Goal: Feedback & Contribution: Submit feedback/report problem

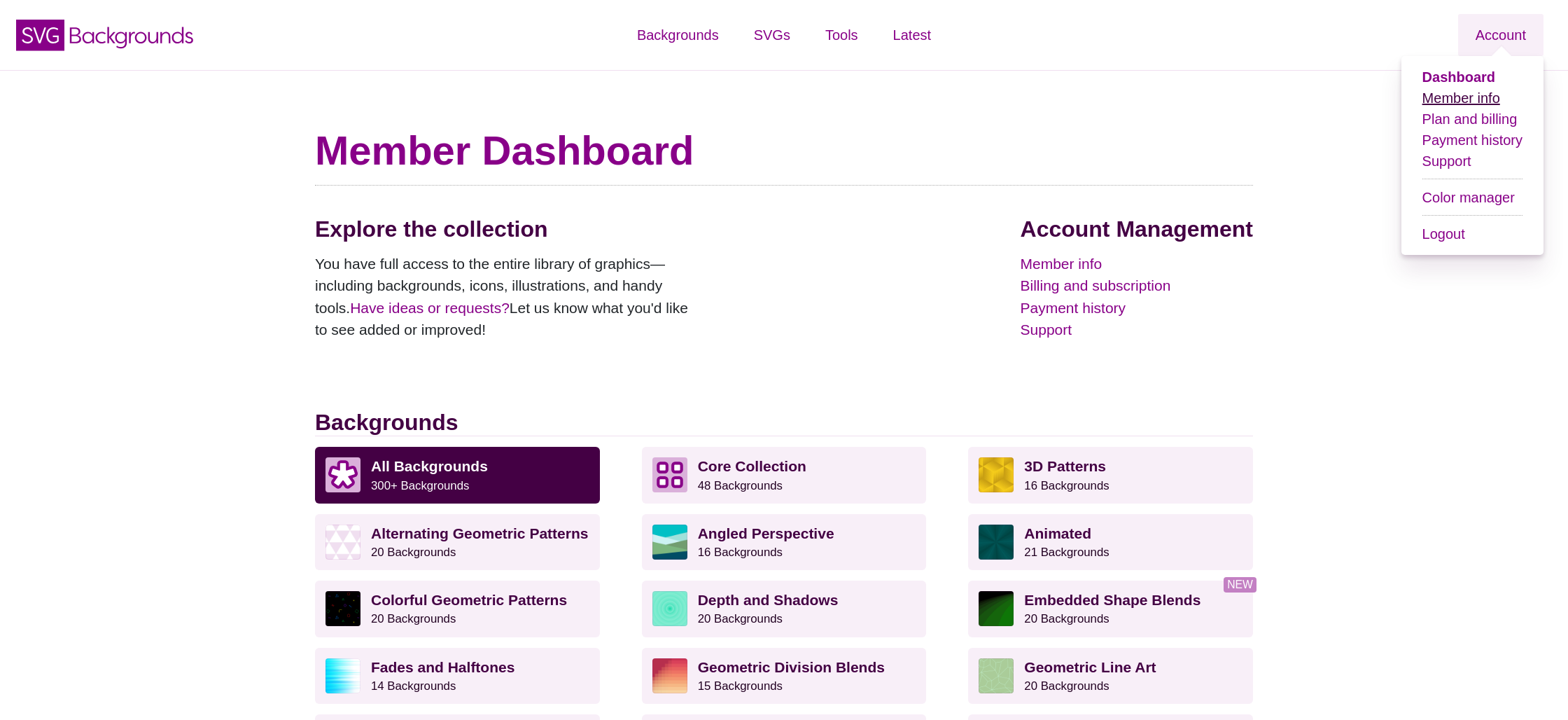
click at [1474, 103] on link "Member info" at bounding box center [1462, 98] width 78 height 16
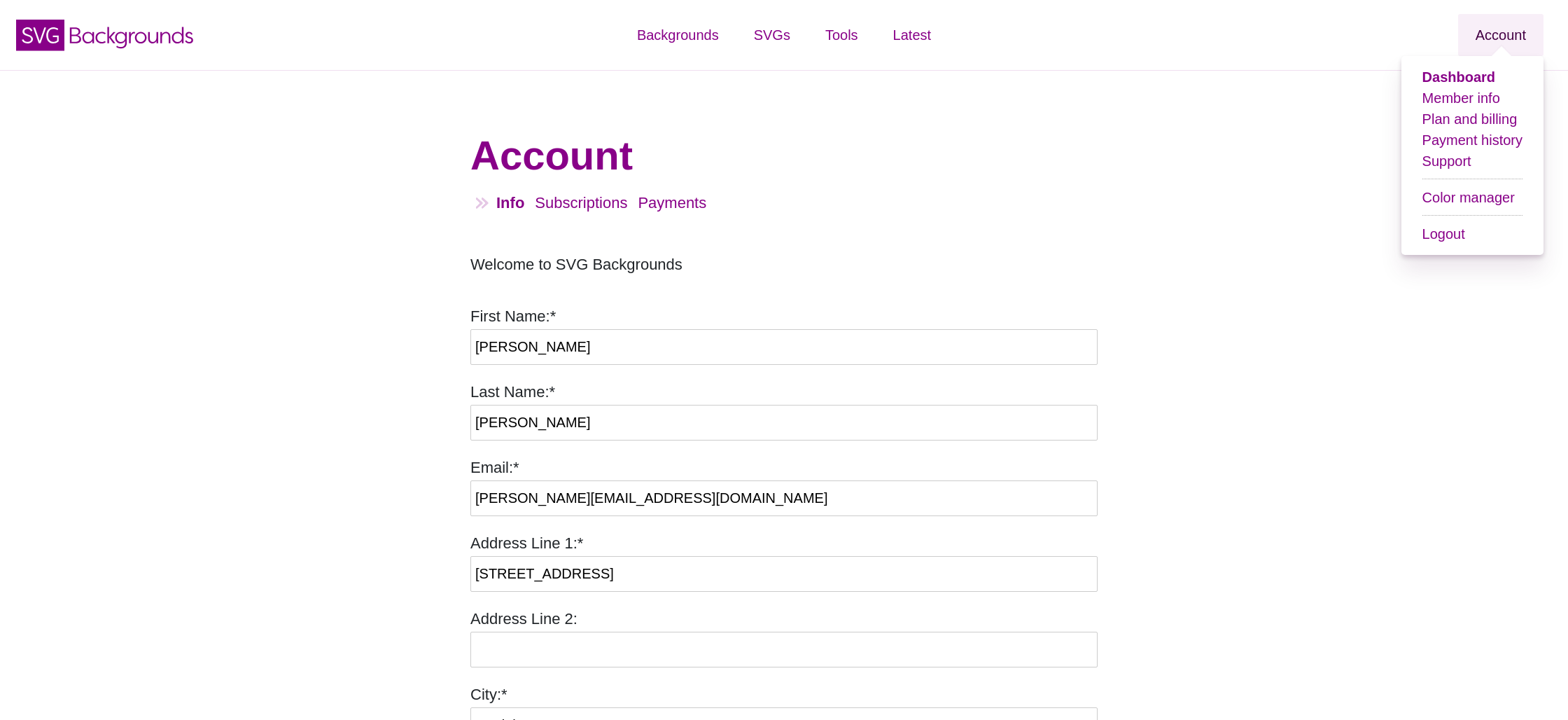
click at [1504, 33] on link "Account" at bounding box center [1501, 35] width 85 height 42
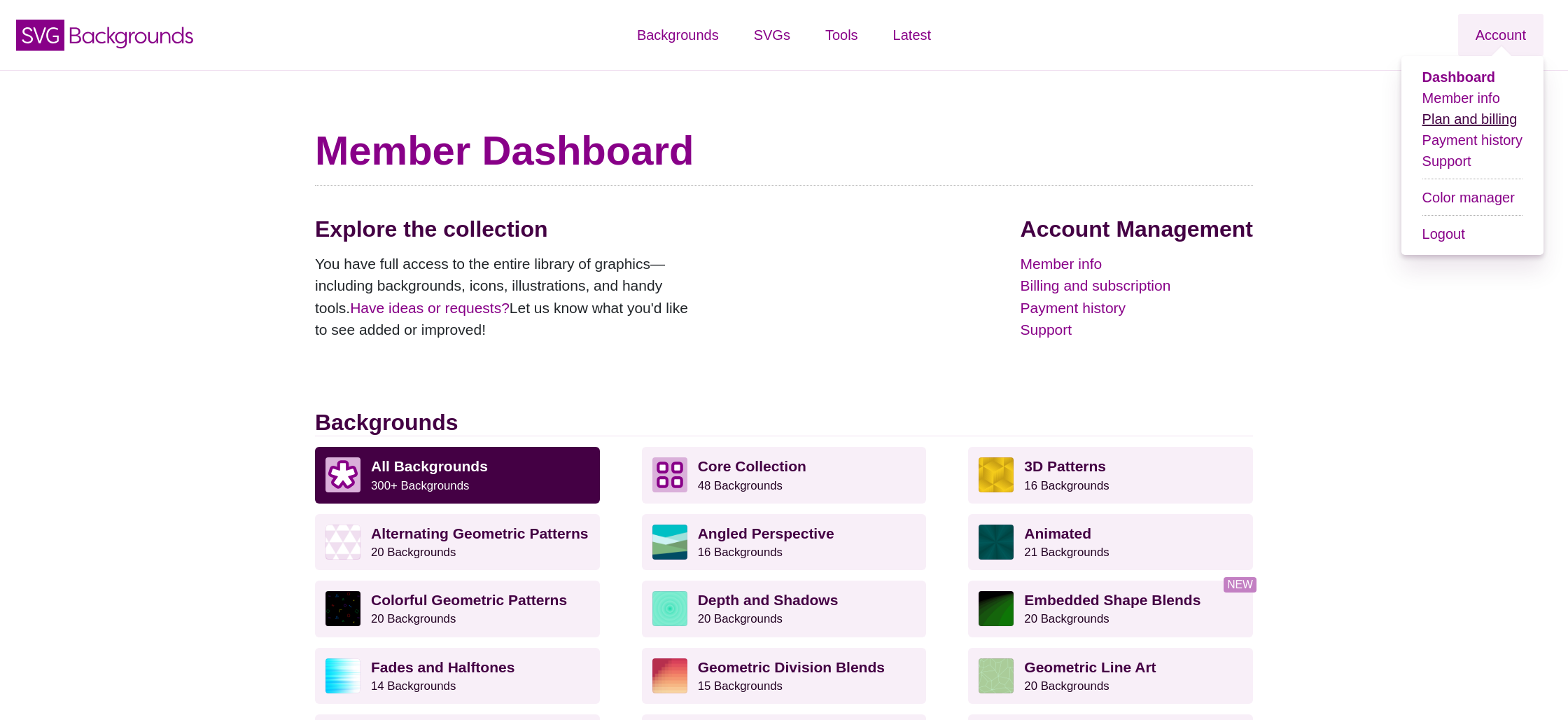
click at [1471, 126] on link "Plan and billing" at bounding box center [1470, 119] width 95 height 16
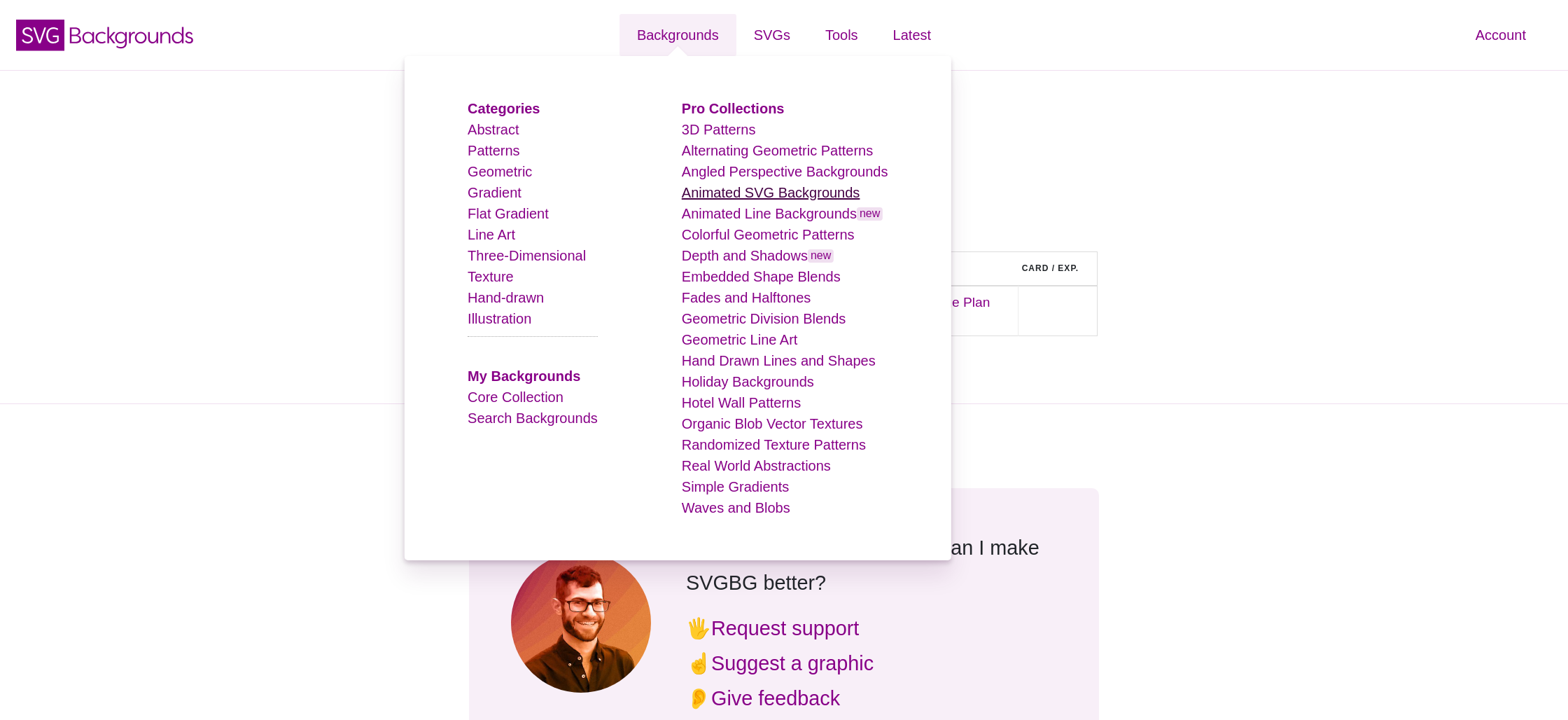
click at [777, 189] on link "Animated SVG Backgrounds" at bounding box center [771, 192] width 179 height 16
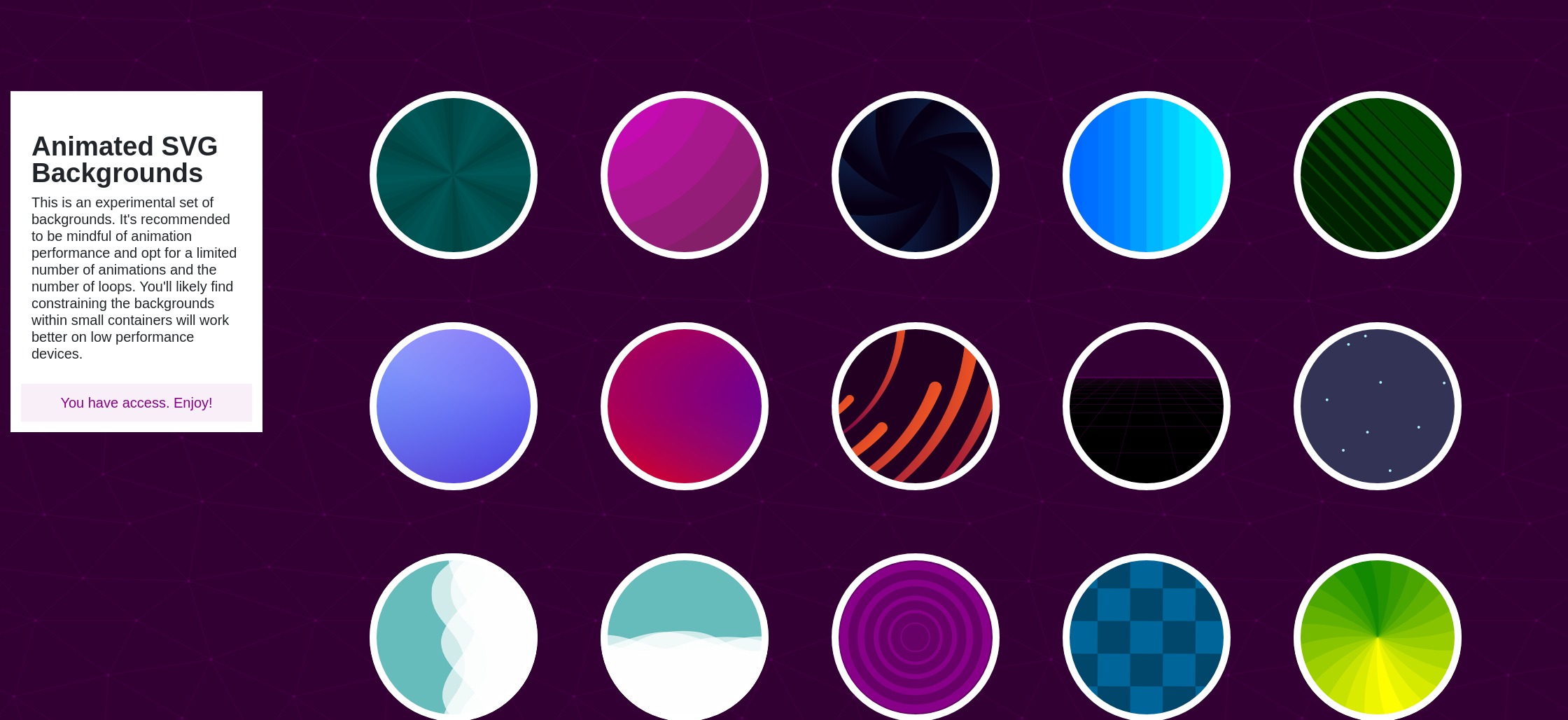
scroll to position [34, 0]
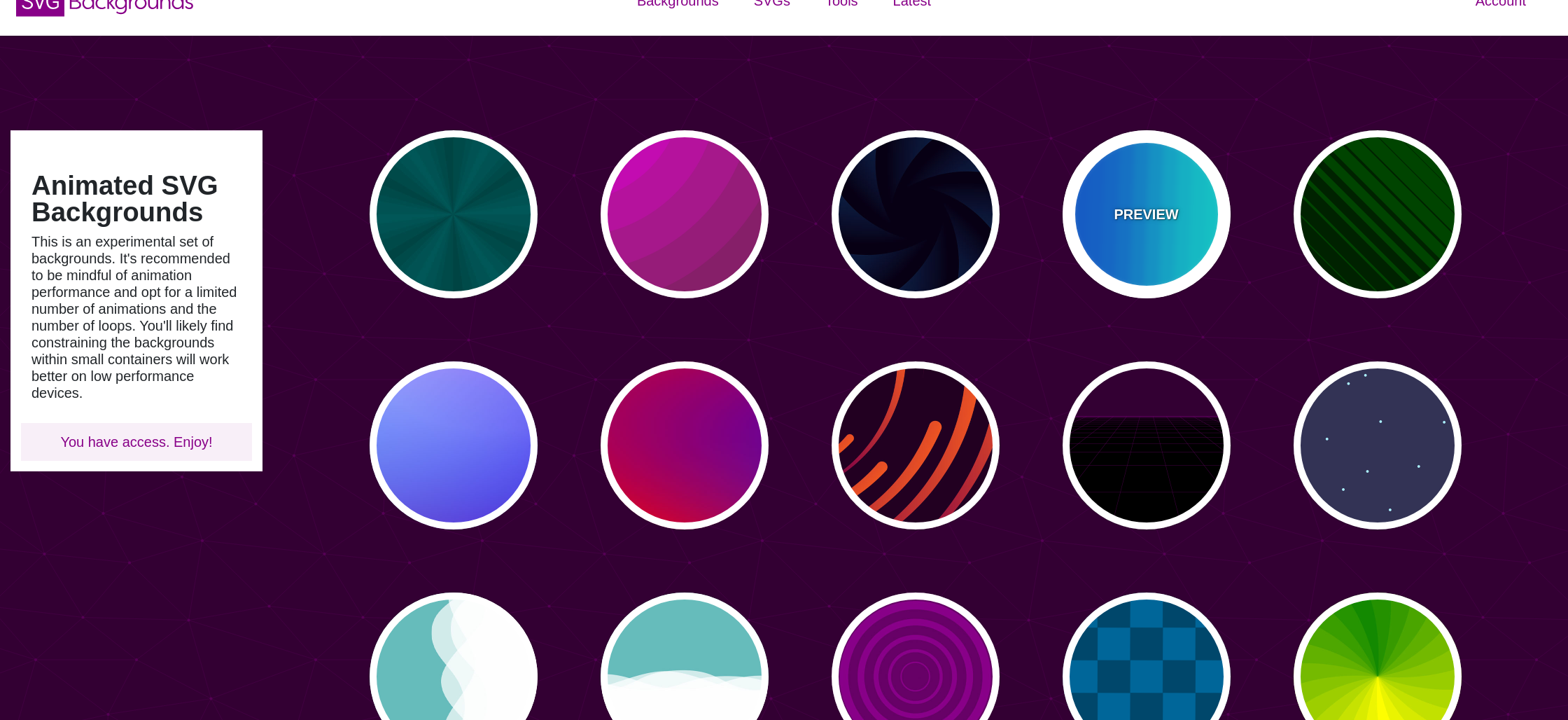
click at [1173, 219] on p "PREVIEW" at bounding box center [1146, 214] width 64 height 21
type input "#00FFFF"
type input "#0066FF"
type input "0.25"
type input "12"
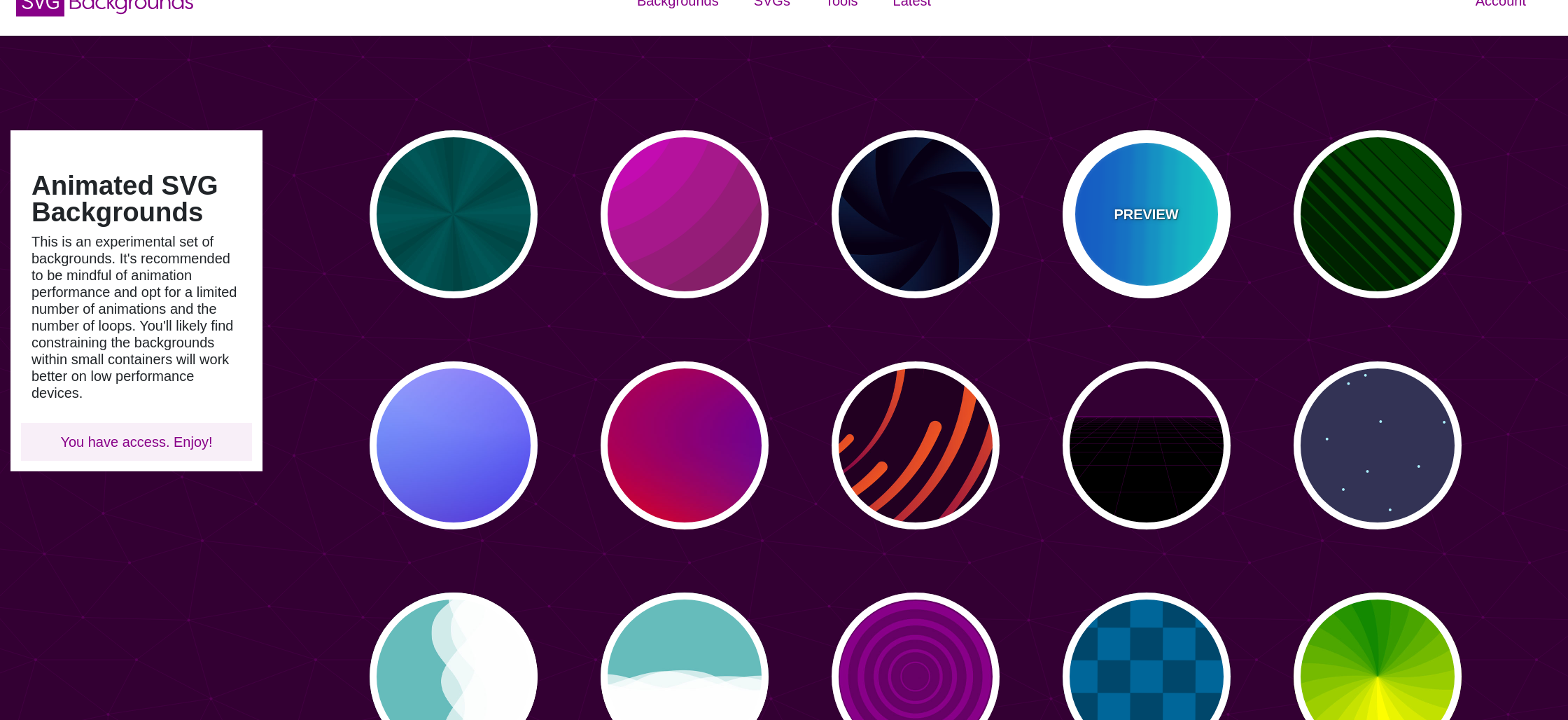
type input "999"
type input "0"
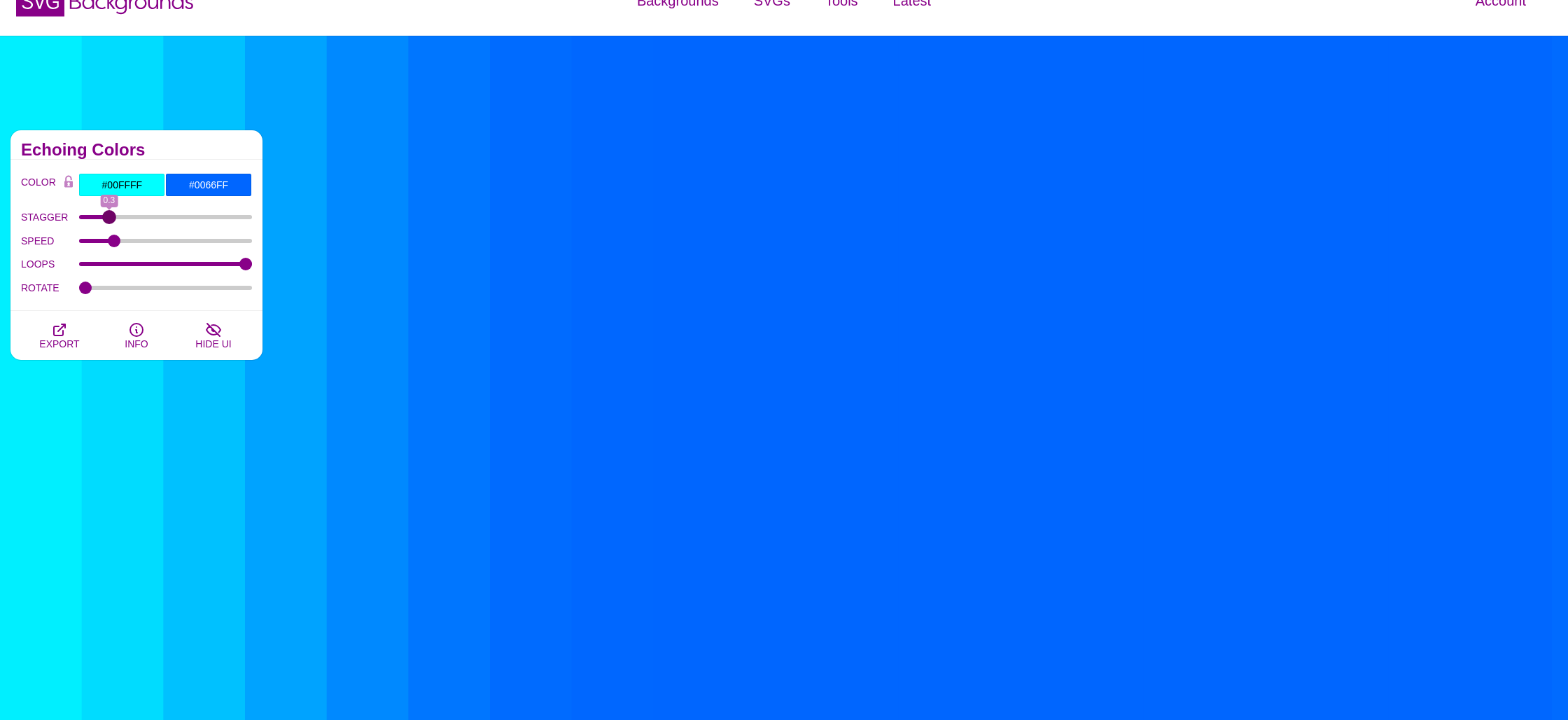
type input "0.3"
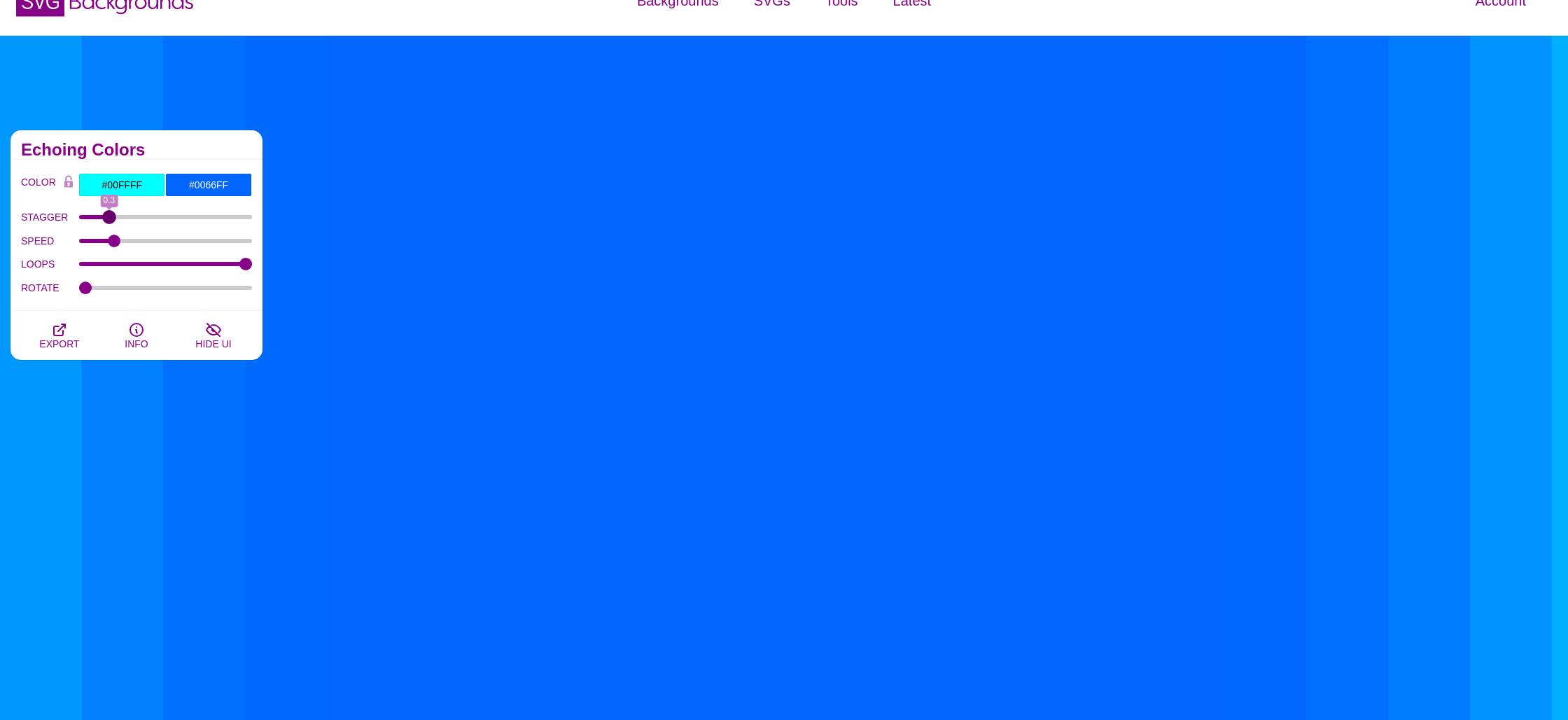
drag, startPoint x: 112, startPoint y: 216, endPoint x: 111, endPoint y: 231, distance: 15.0
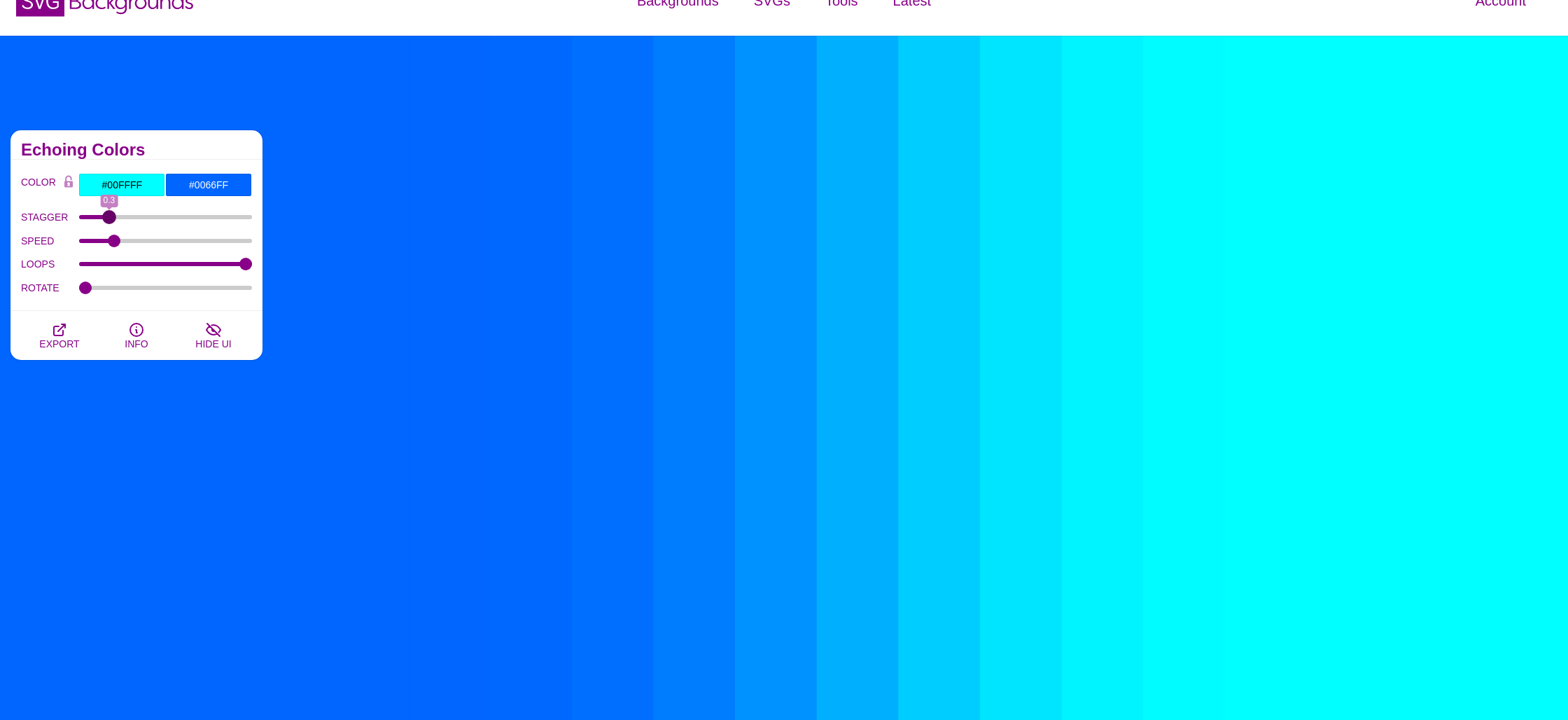
click at [110, 220] on input "STAGGER" at bounding box center [166, 216] width 174 height 5
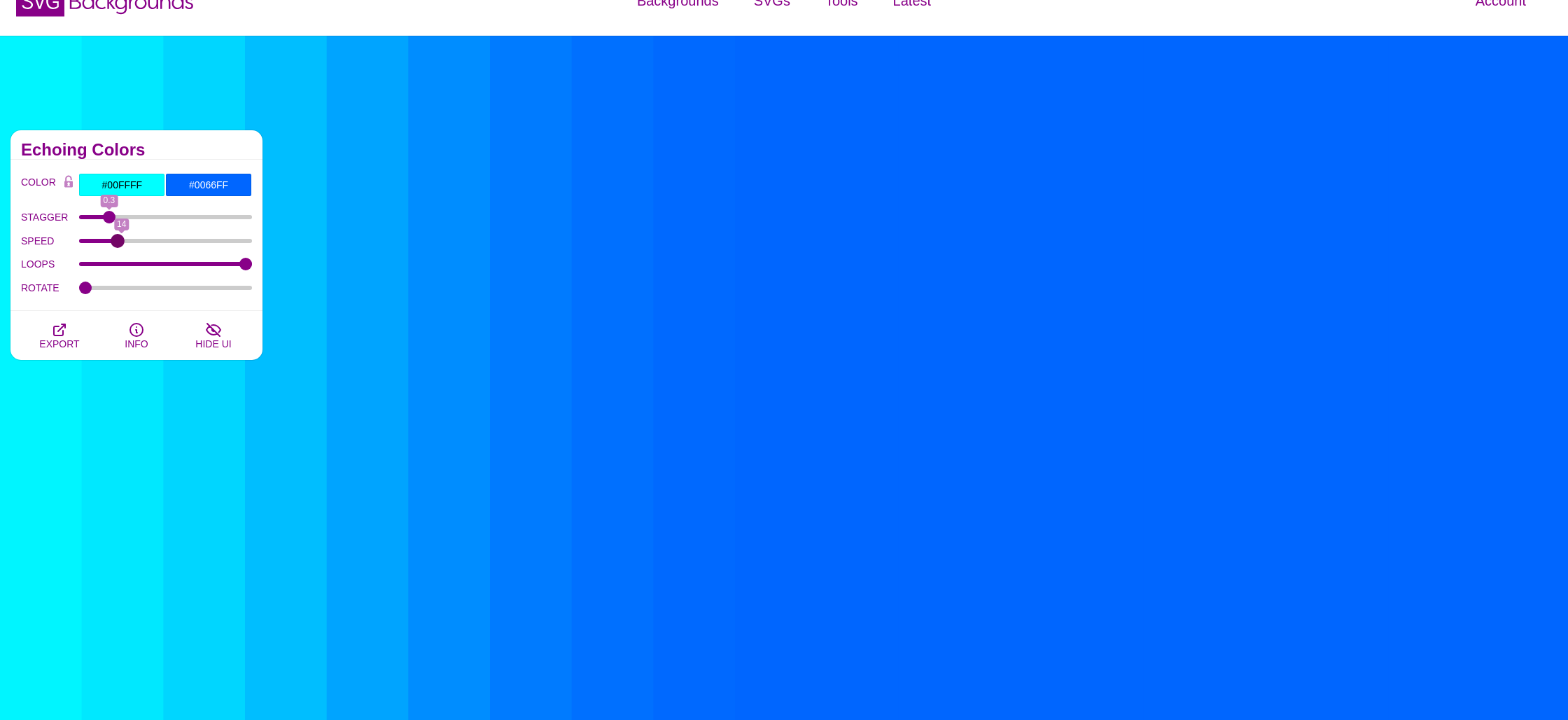
type input "13"
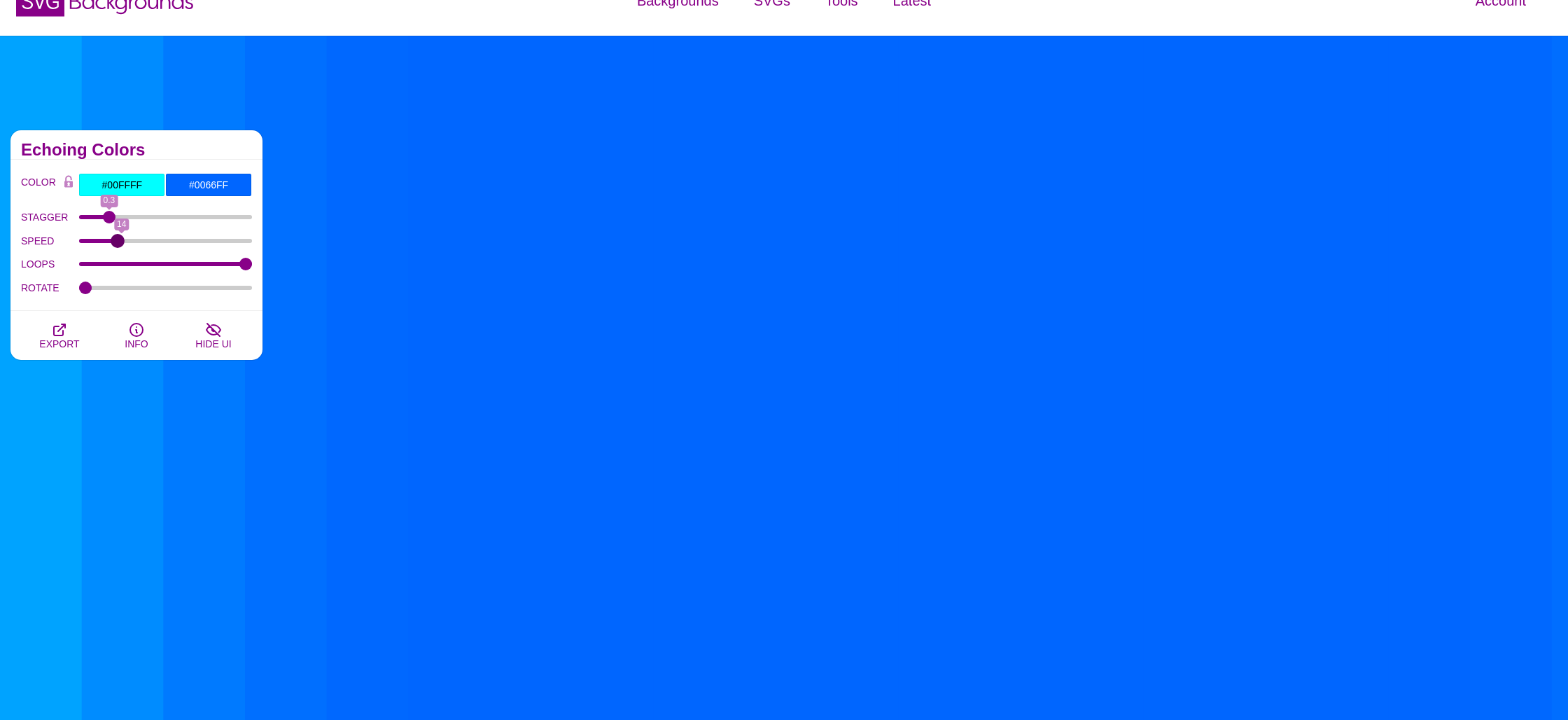
drag, startPoint x: 130, startPoint y: 237, endPoint x: 118, endPoint y: 241, distance: 12.6
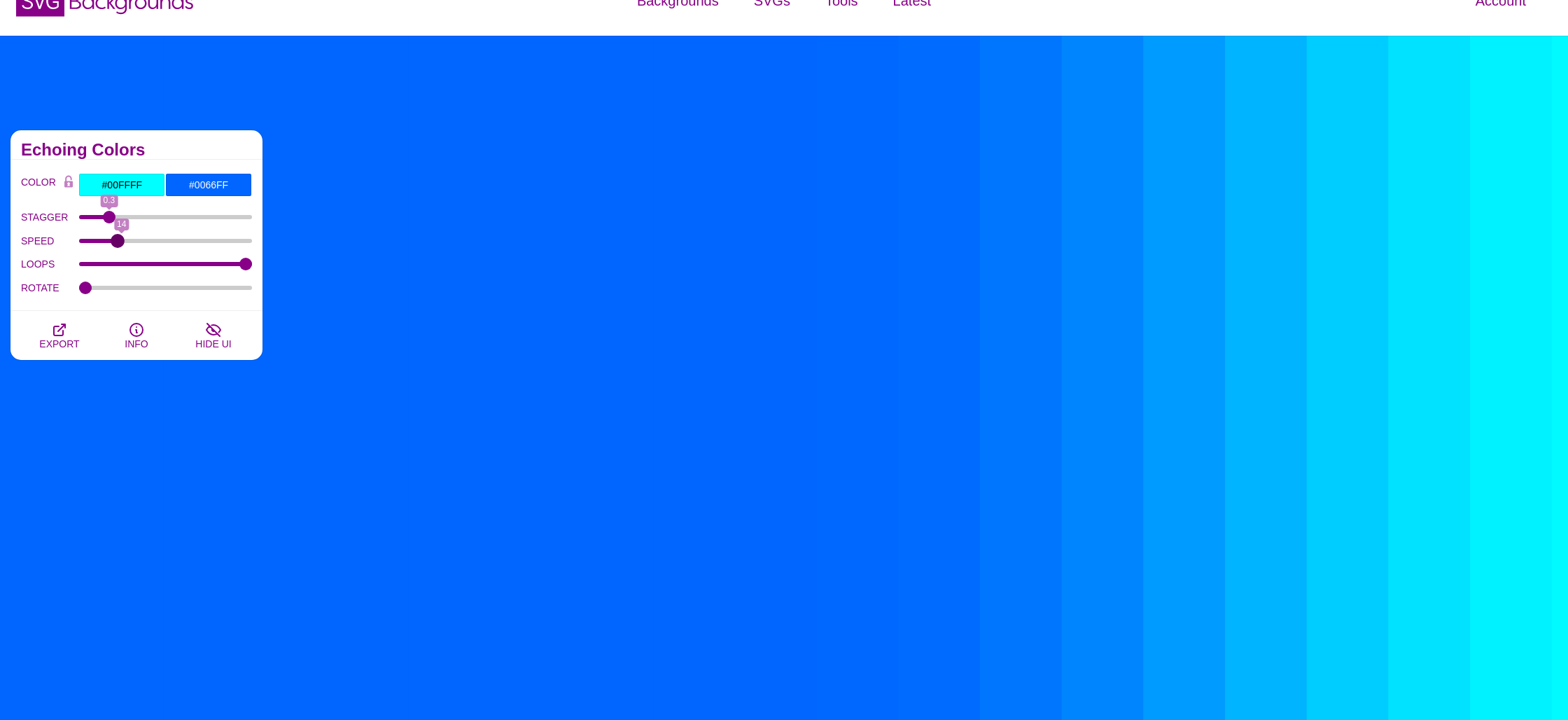
click at [118, 241] on input "SPEED" at bounding box center [166, 240] width 174 height 5
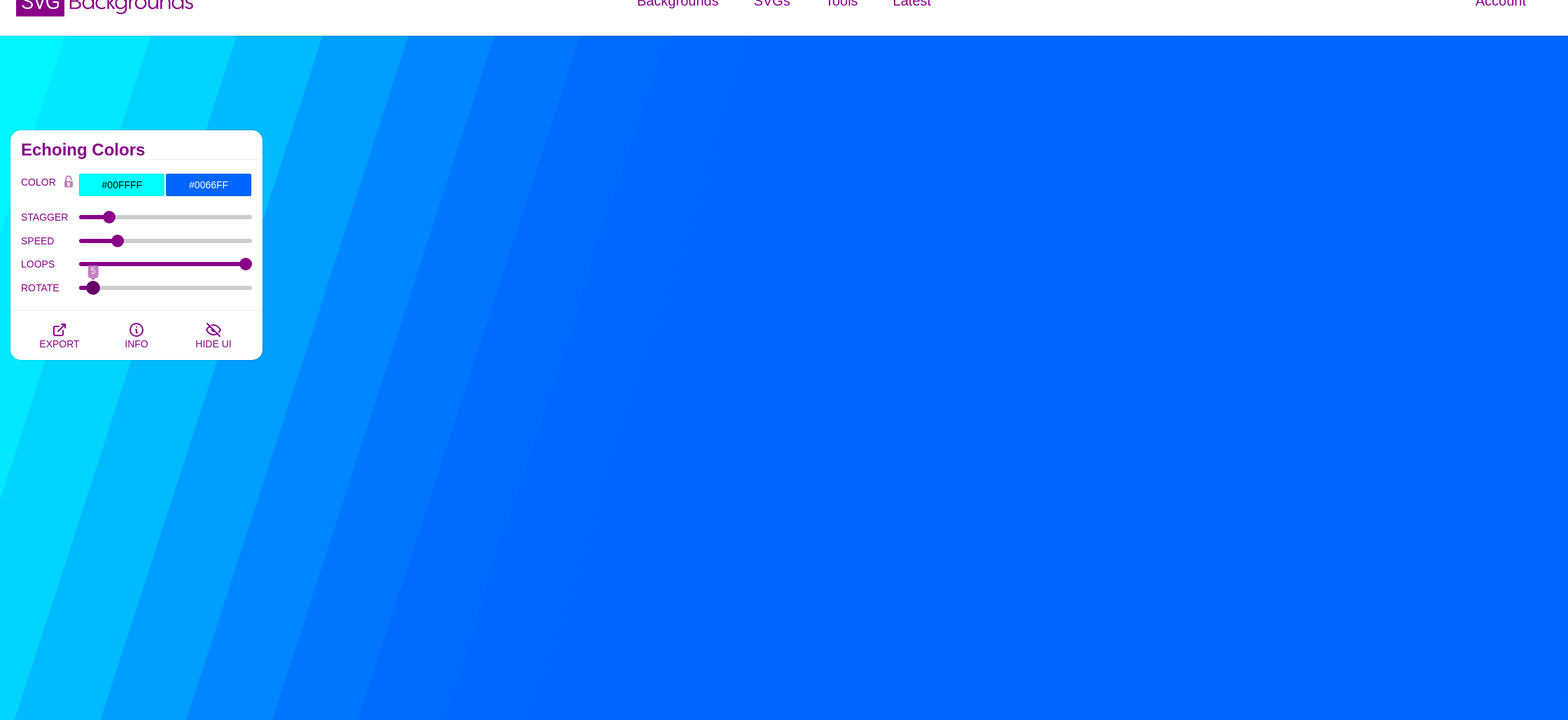
drag, startPoint x: 97, startPoint y: 287, endPoint x: 93, endPoint y: 293, distance: 7.2
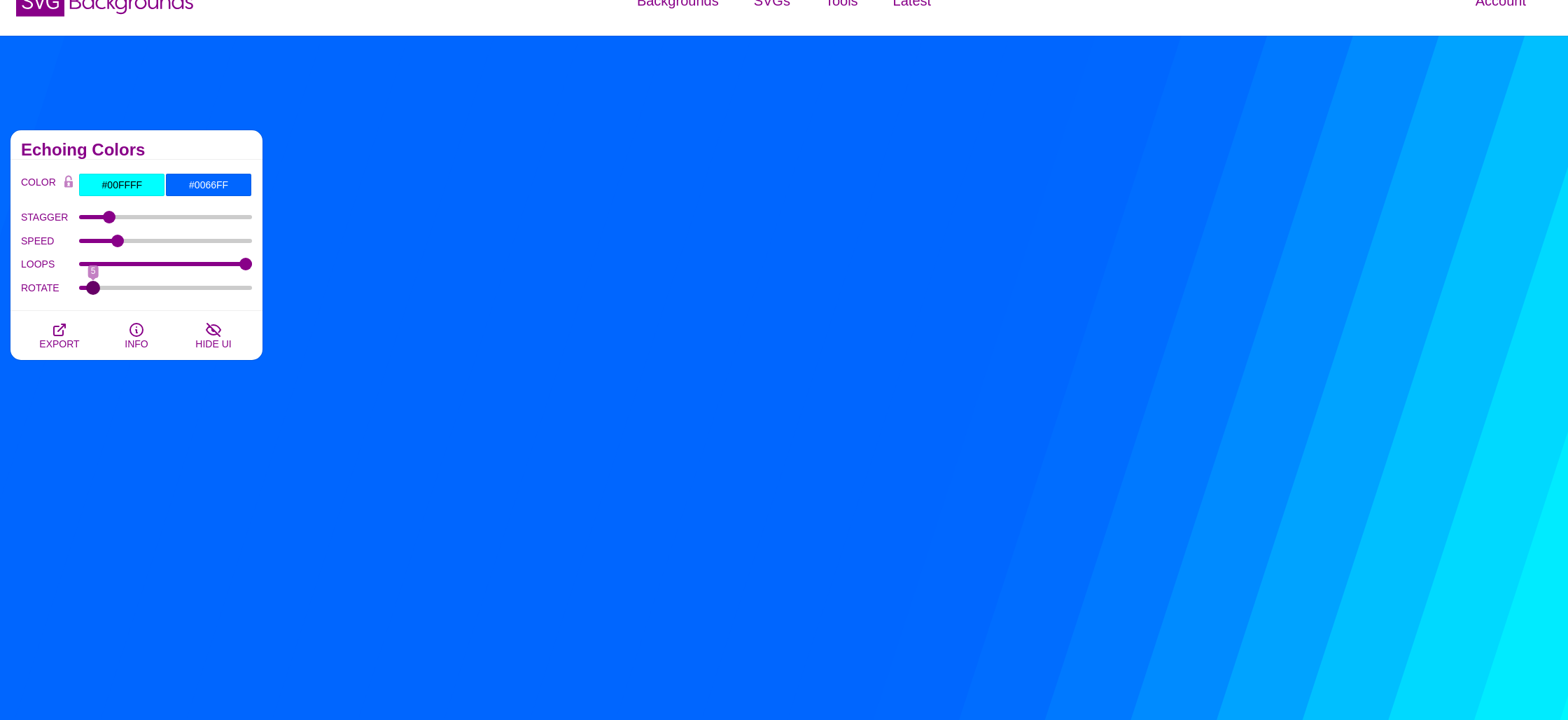
type input "5"
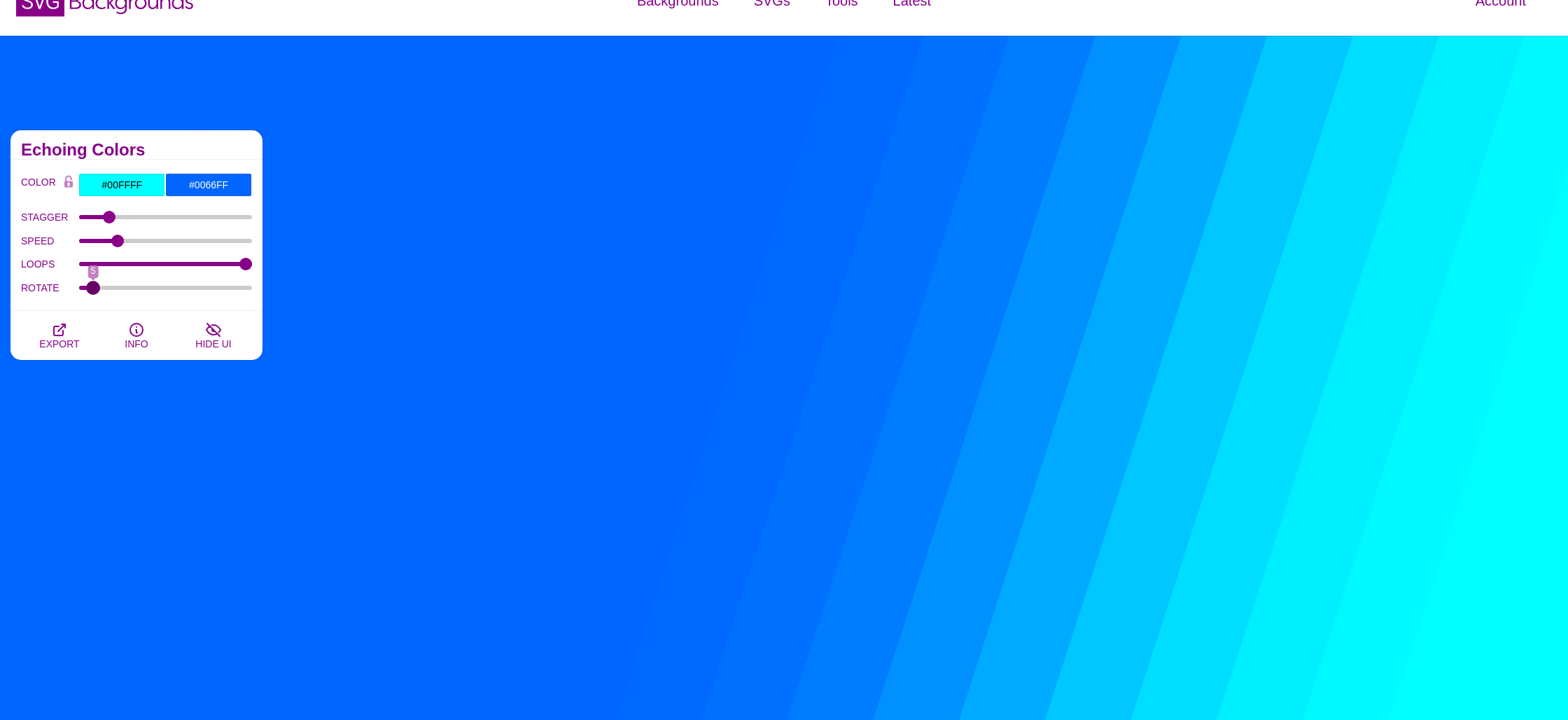
click at [93, 290] on input "ROTATE" at bounding box center [166, 287] width 174 height 5
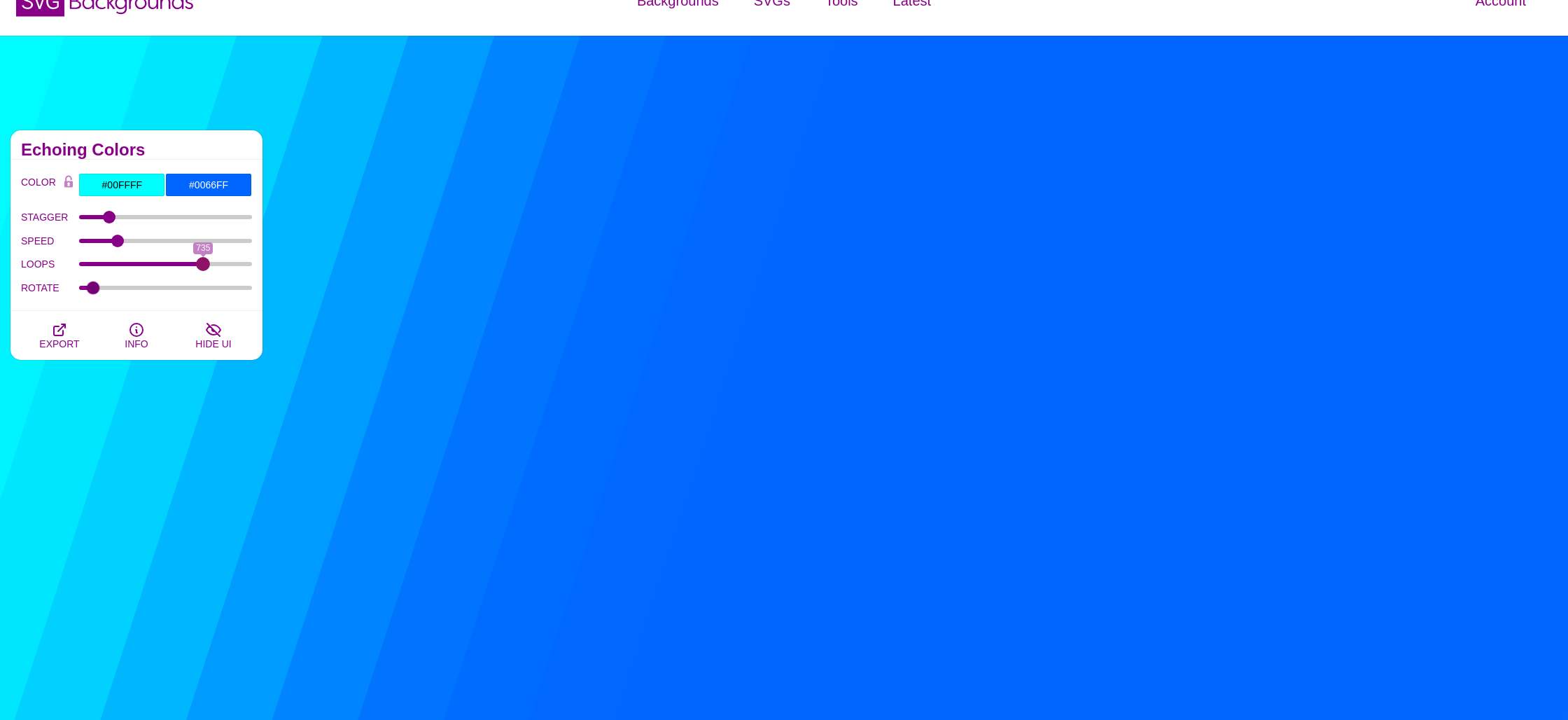
drag, startPoint x: 245, startPoint y: 264, endPoint x: 202, endPoint y: 270, distance: 43.4
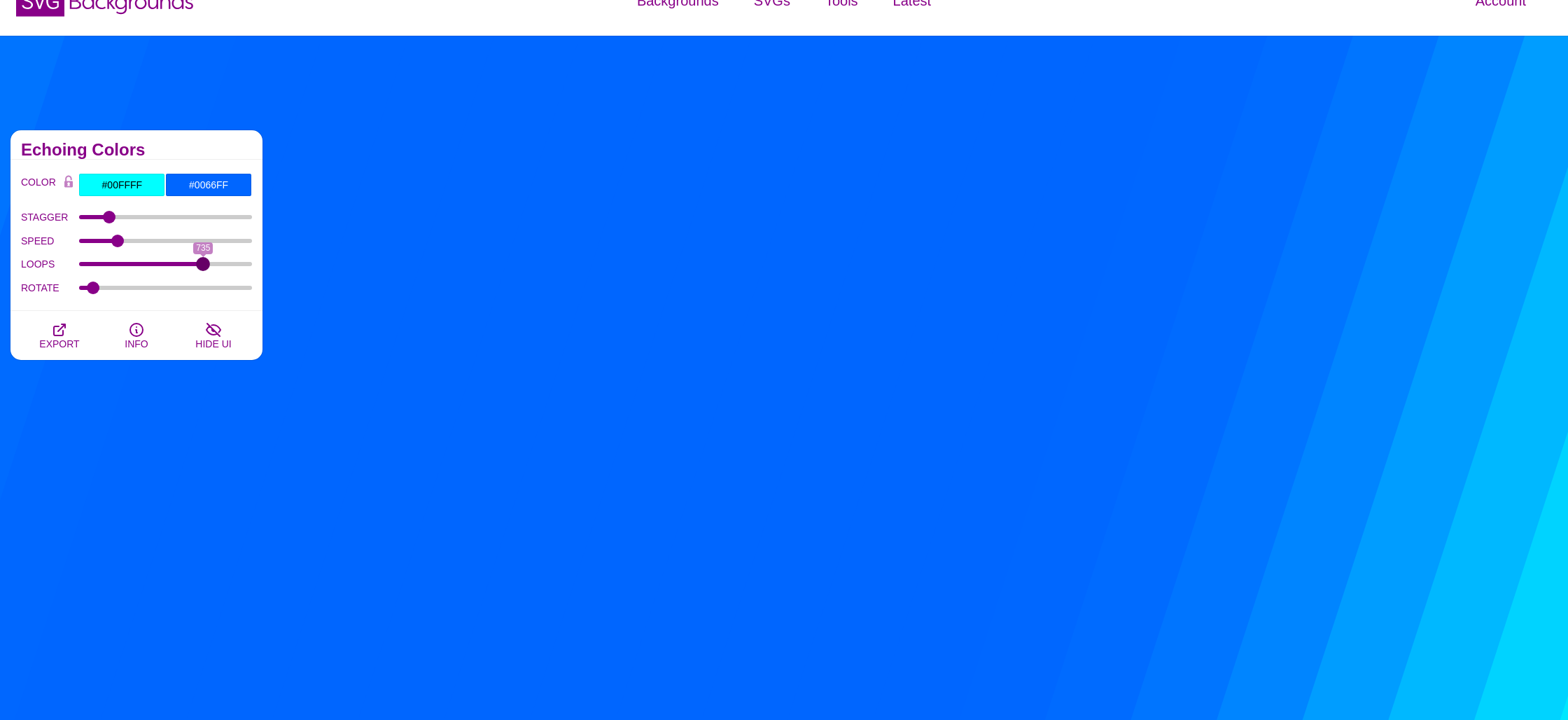
click at [202, 267] on input "LOOPS" at bounding box center [166, 263] width 174 height 5
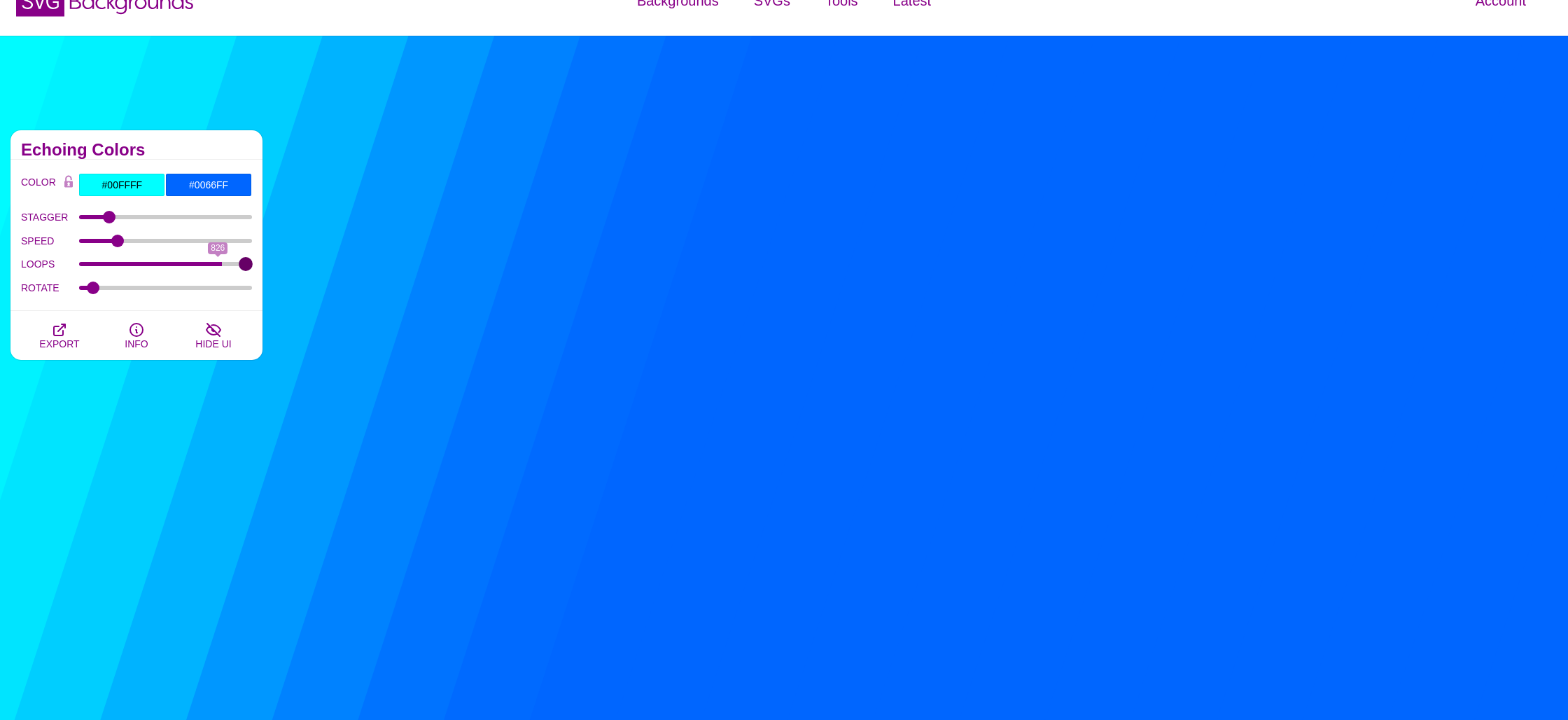
drag, startPoint x: 218, startPoint y: 263, endPoint x: 291, endPoint y: 262, distance: 73.0
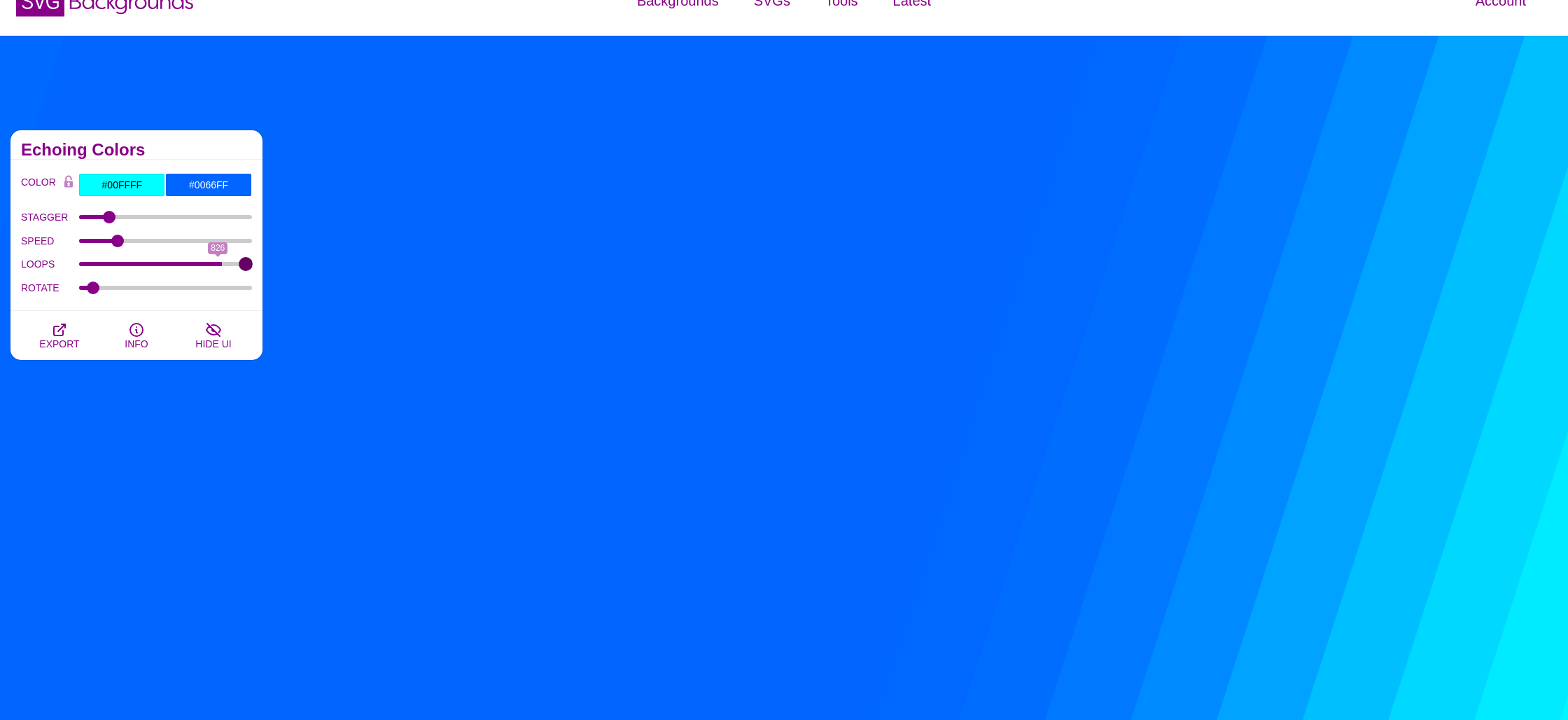
type input "999"
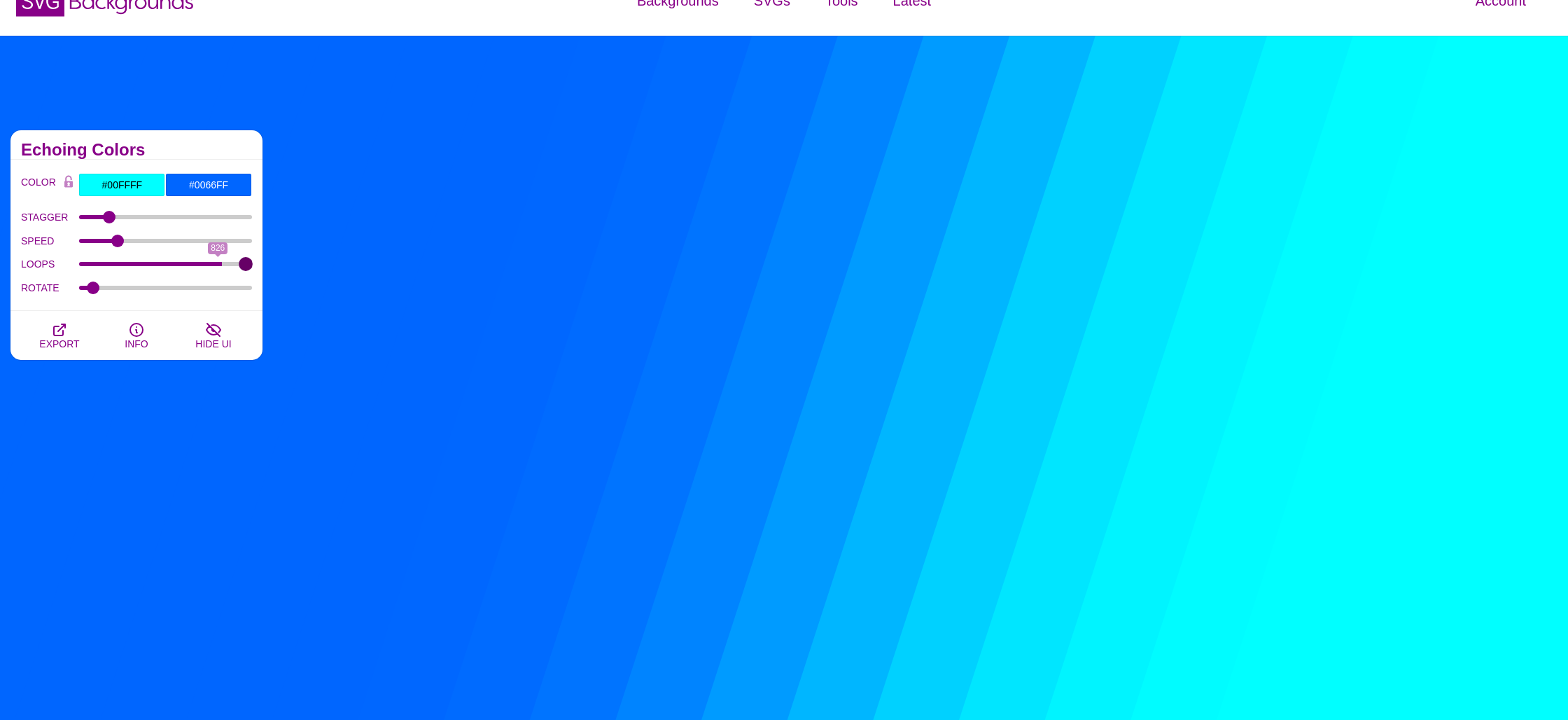
click at [253, 262] on input "LOOPS" at bounding box center [166, 263] width 174 height 5
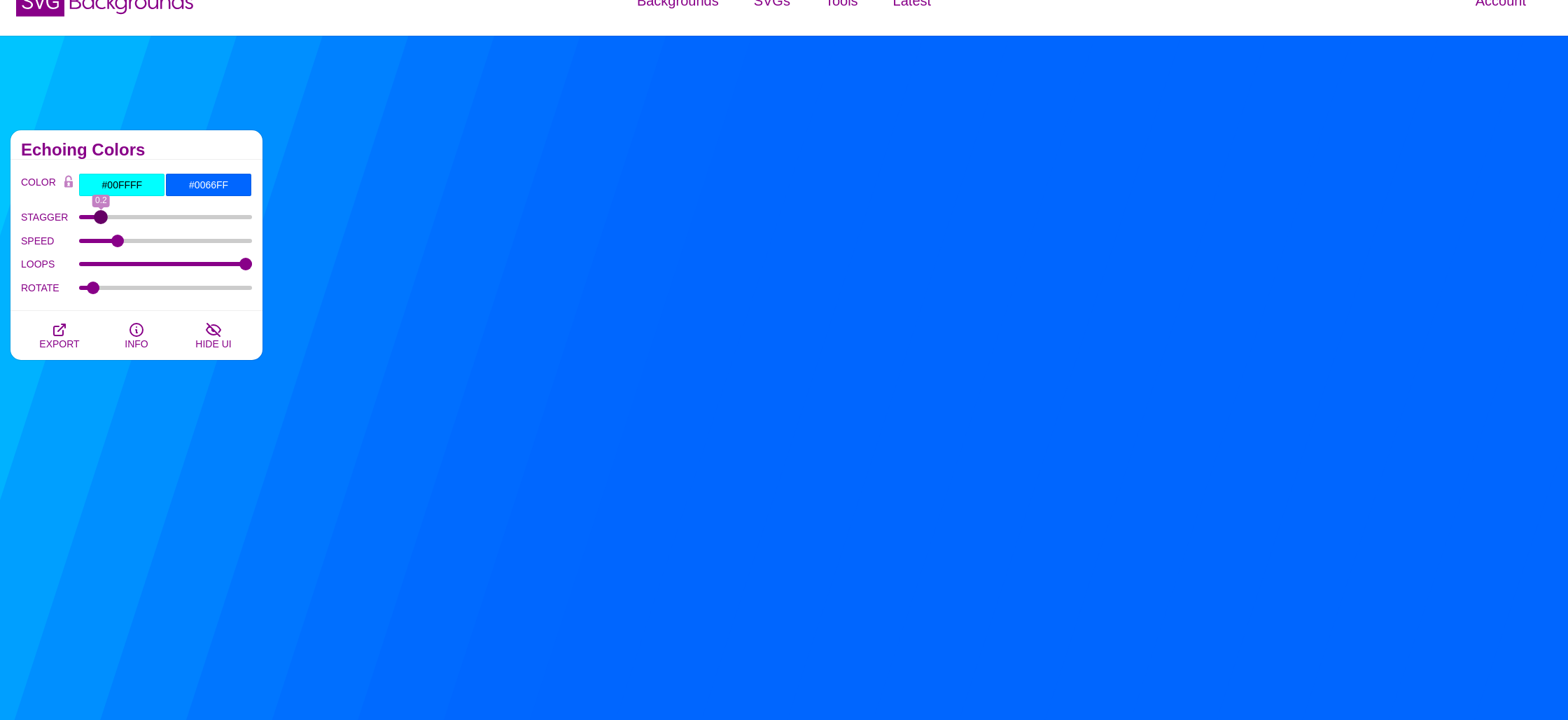
click at [100, 218] on input "STAGGER" at bounding box center [166, 216] width 174 height 5
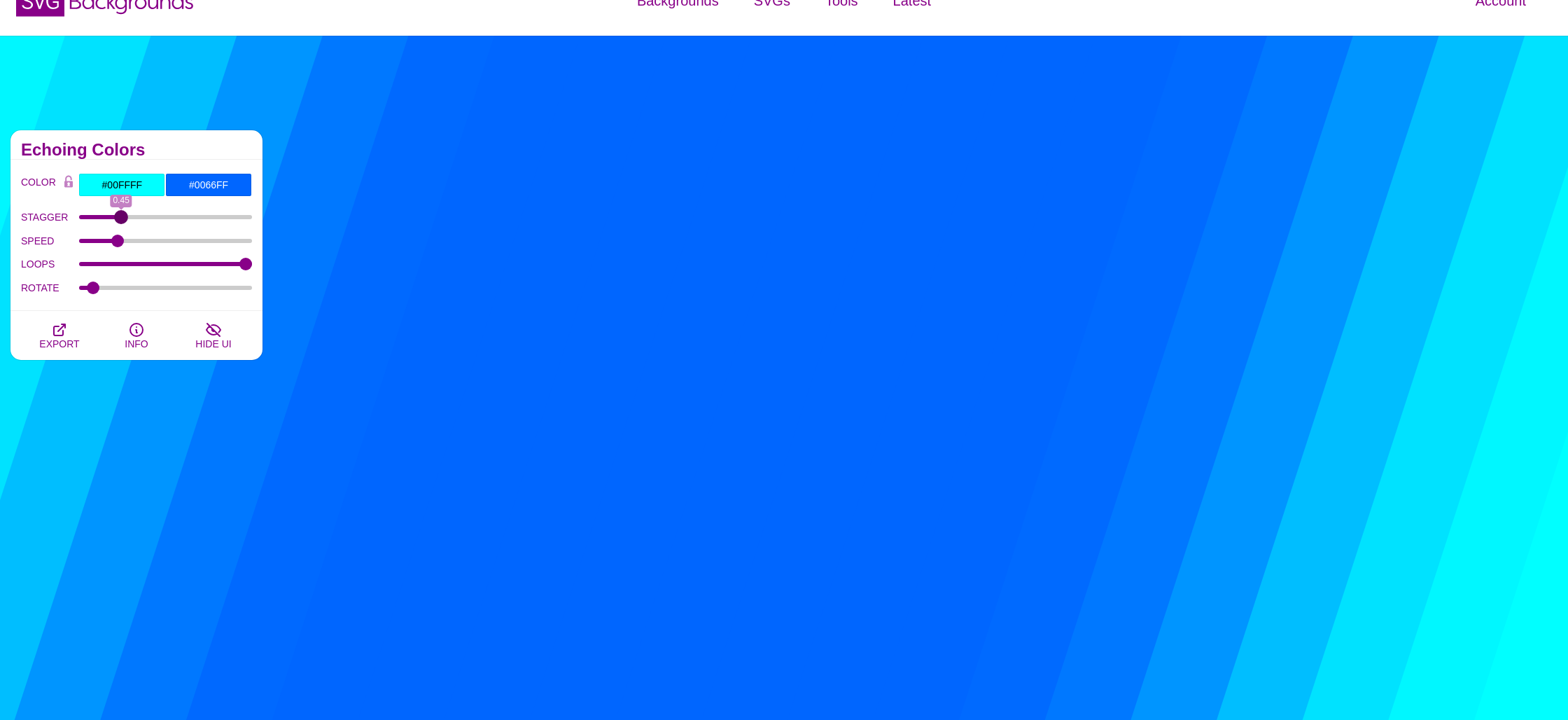
drag, startPoint x: 100, startPoint y: 219, endPoint x: 122, endPoint y: 216, distance: 22.2
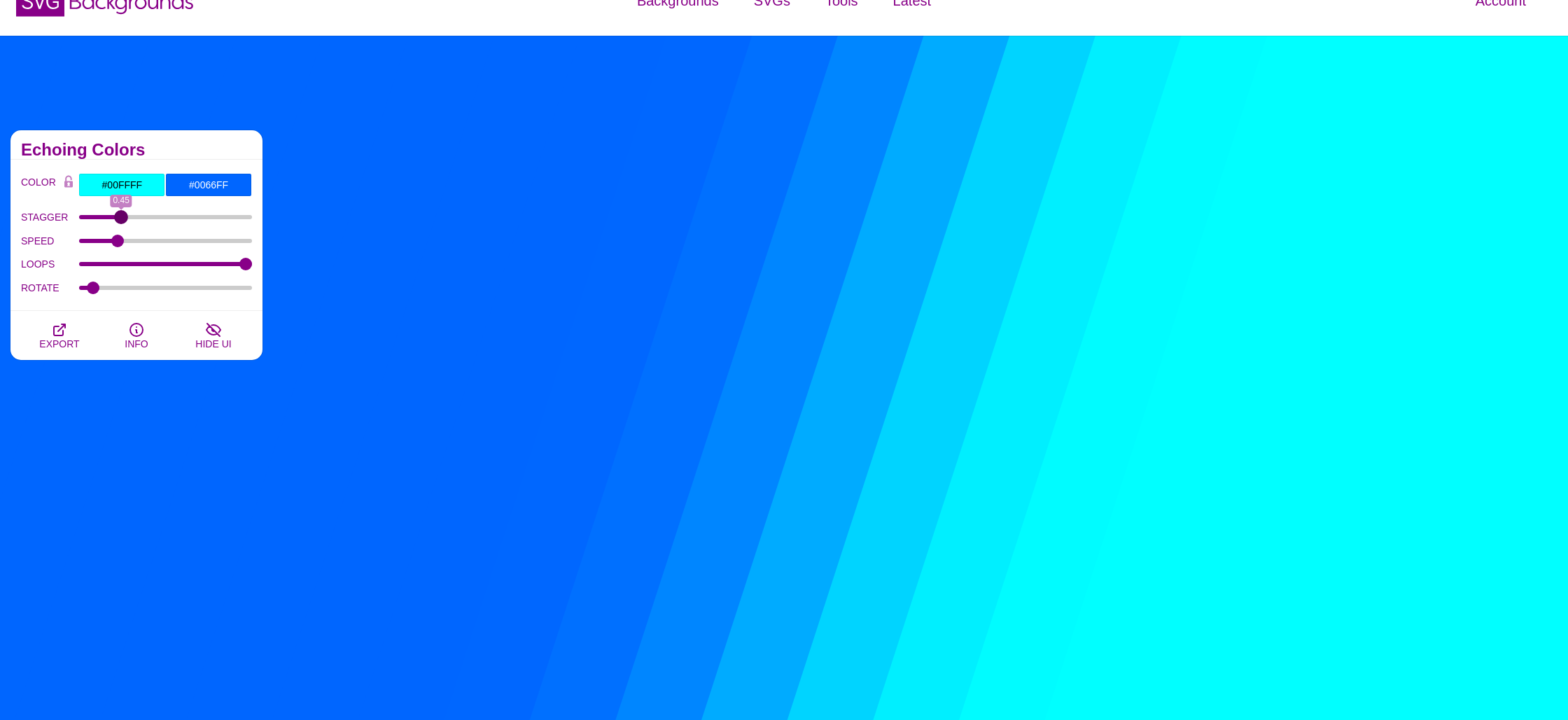
type input "0.45"
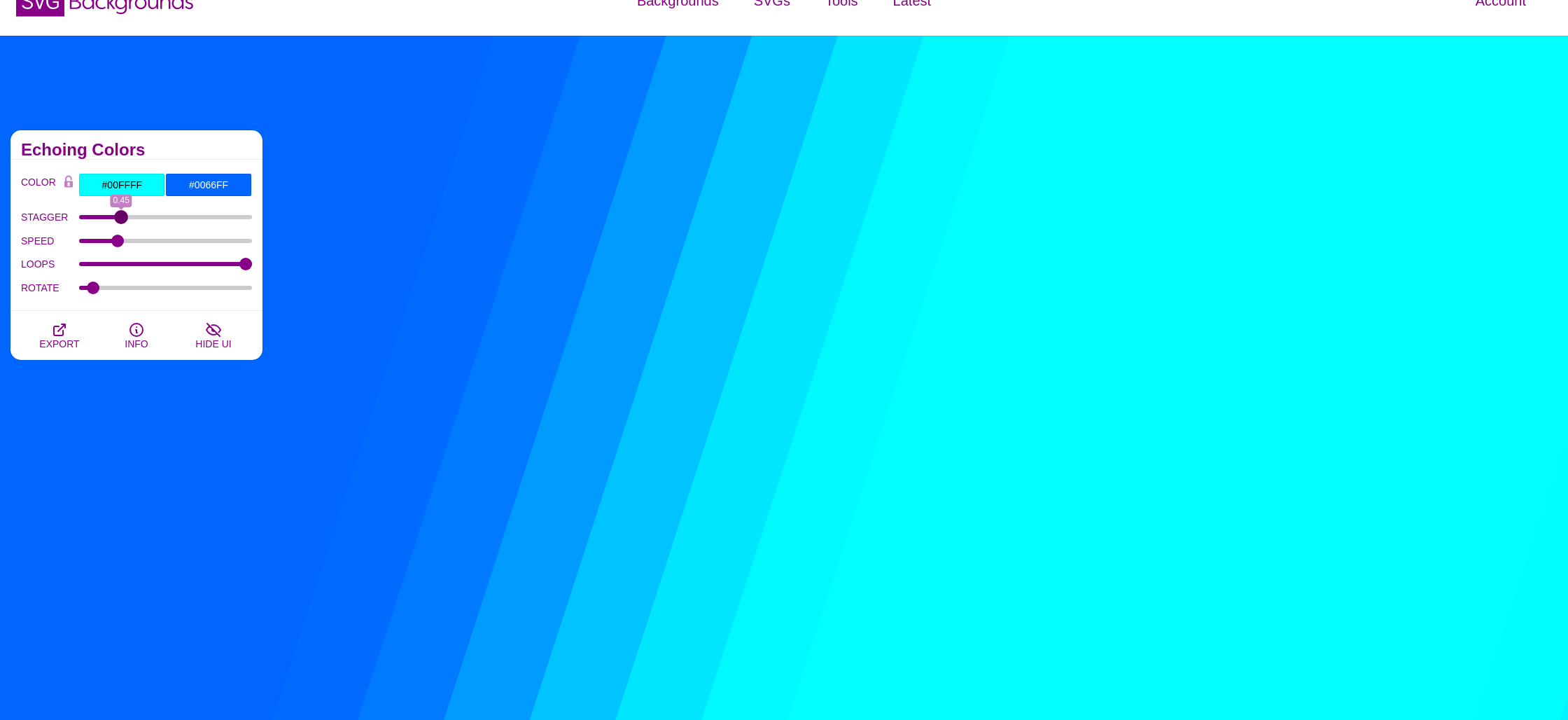
click at [122, 216] on input "STAGGER" at bounding box center [166, 216] width 174 height 5
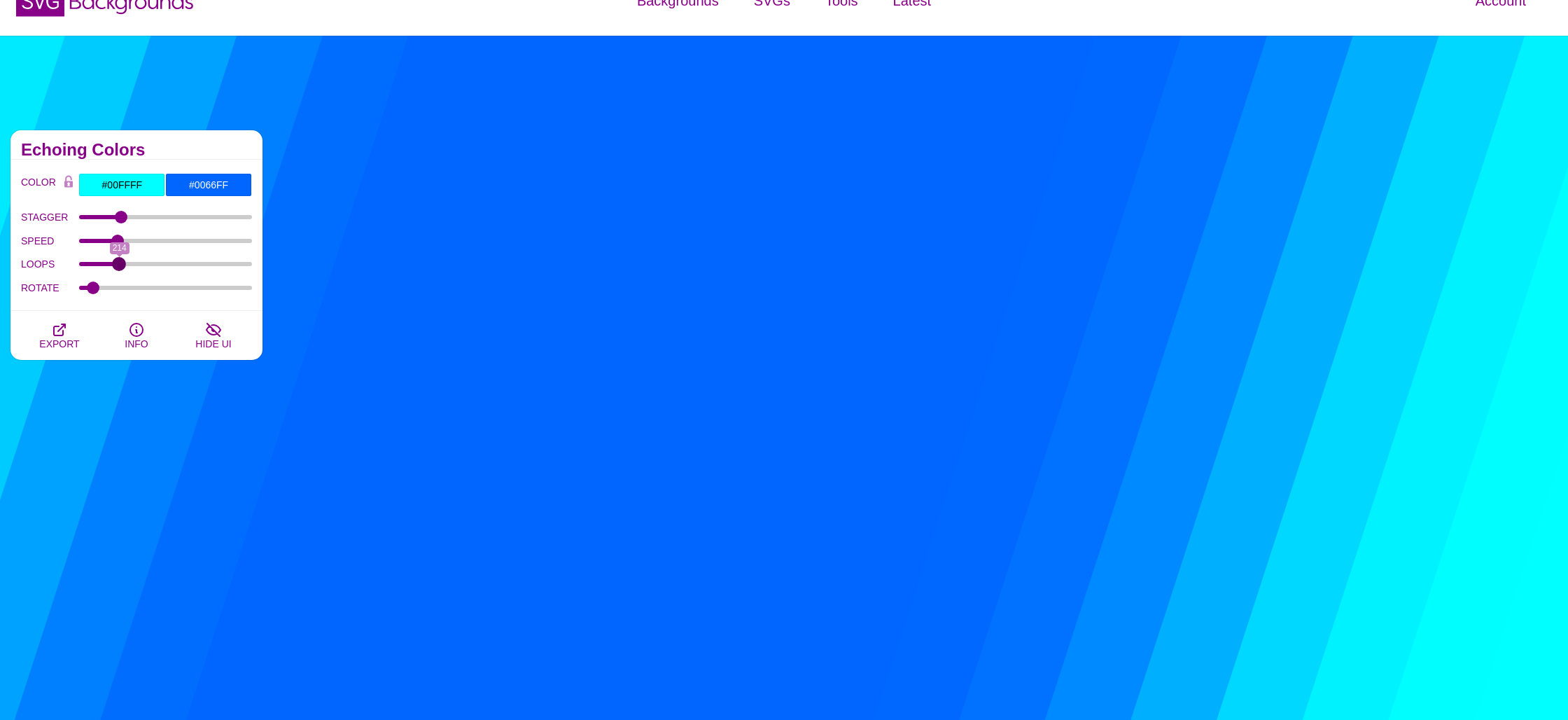
drag, startPoint x: 247, startPoint y: 264, endPoint x: 119, endPoint y: 257, distance: 128.2
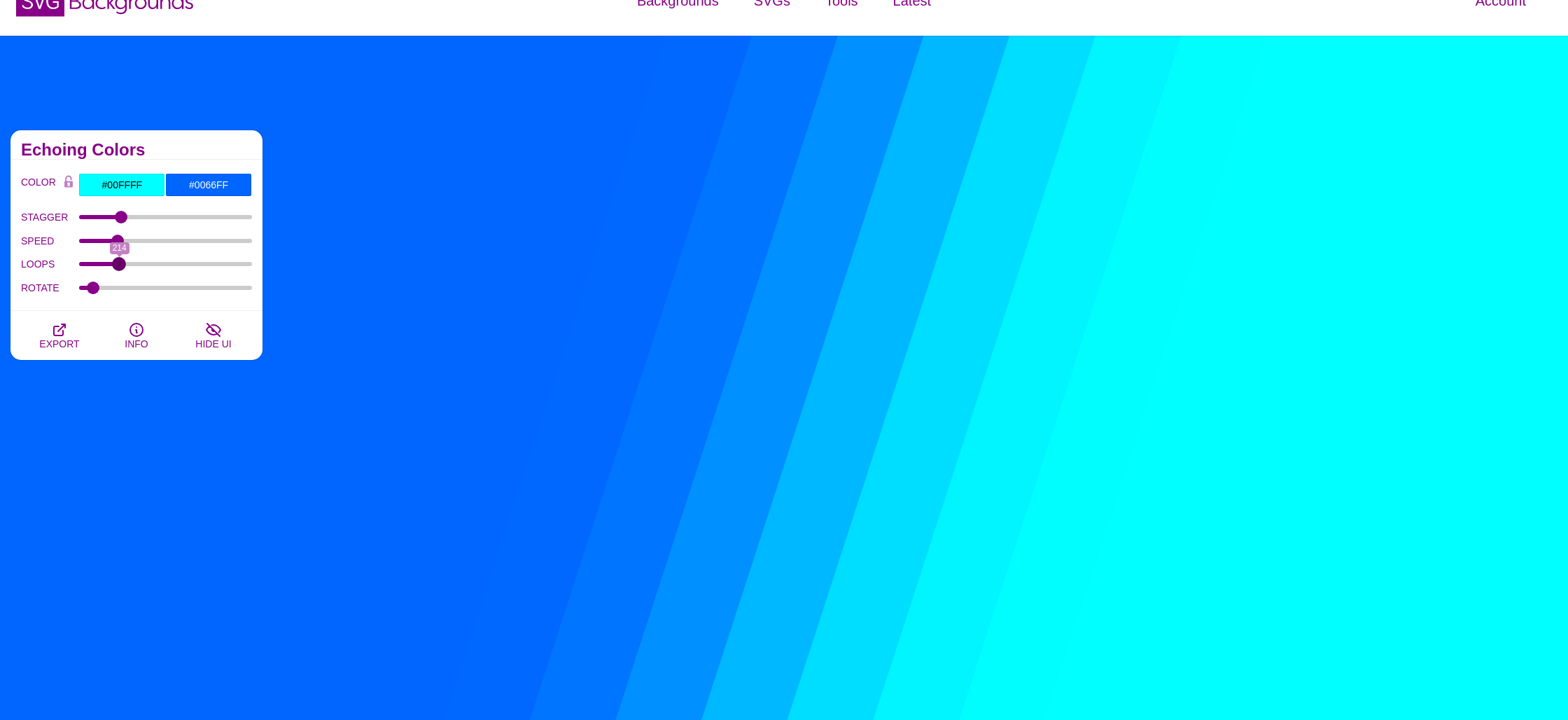
click at [119, 261] on input "LOOPS" at bounding box center [166, 263] width 174 height 5
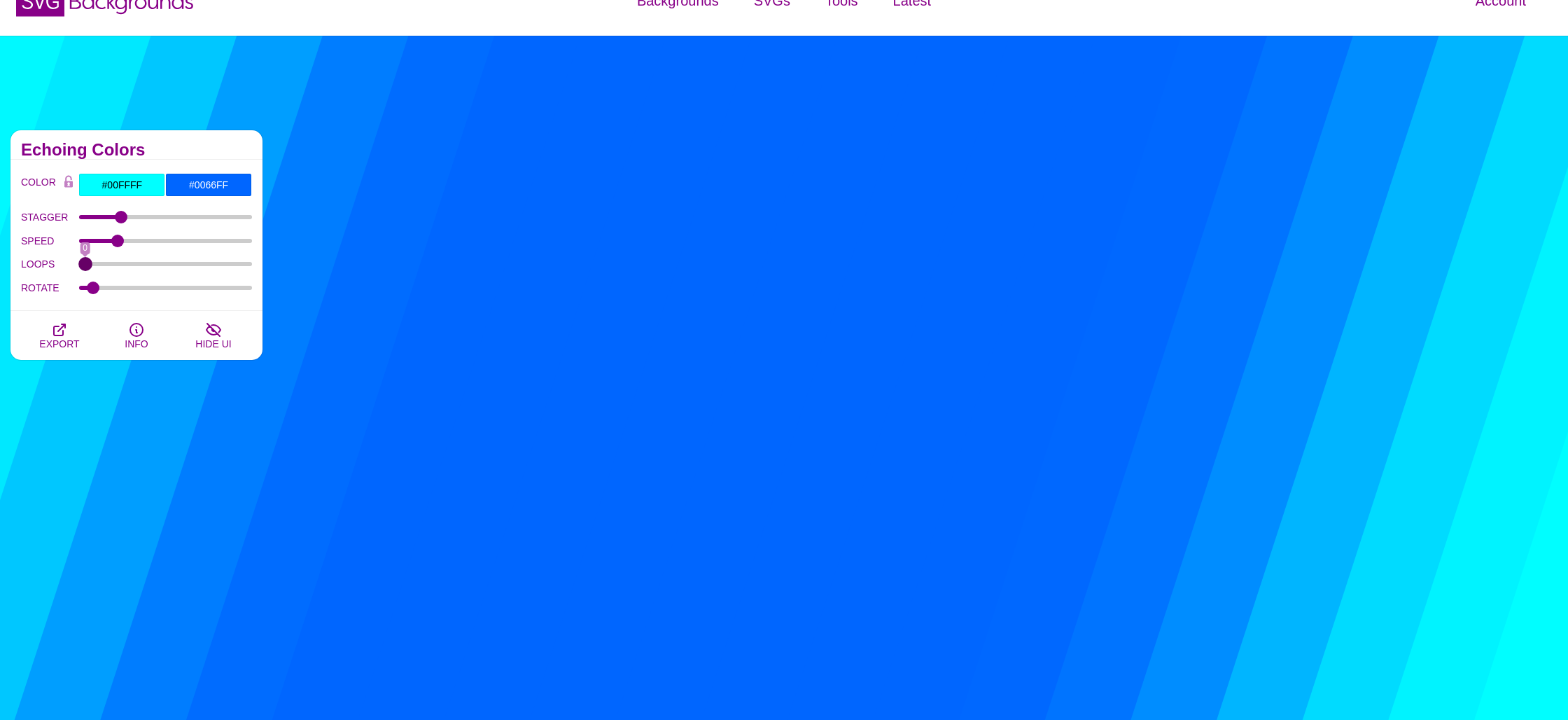
drag, startPoint x: 114, startPoint y: 266, endPoint x: 71, endPoint y: 262, distance: 43.2
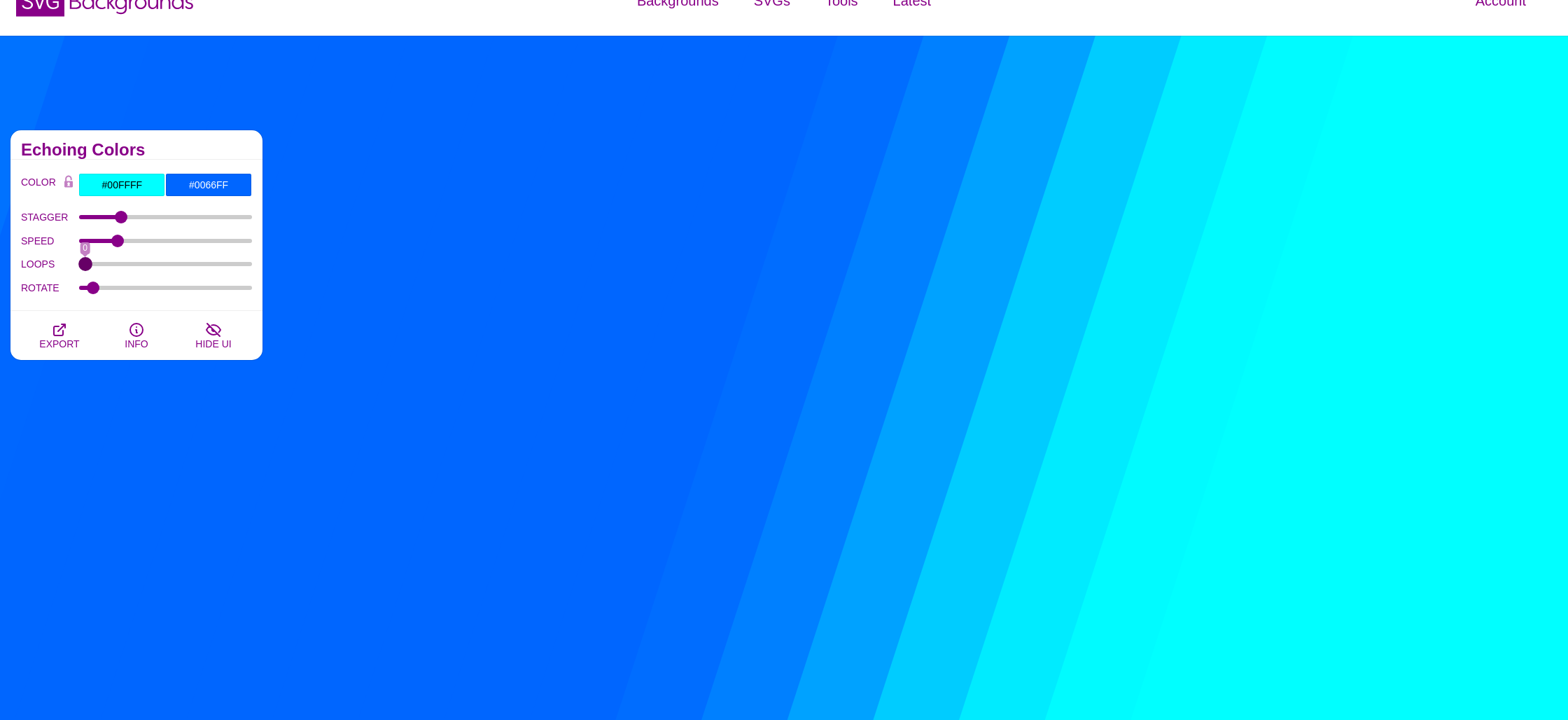
click at [71, 262] on div "LOOPS 0" at bounding box center [136, 265] width 231 height 24
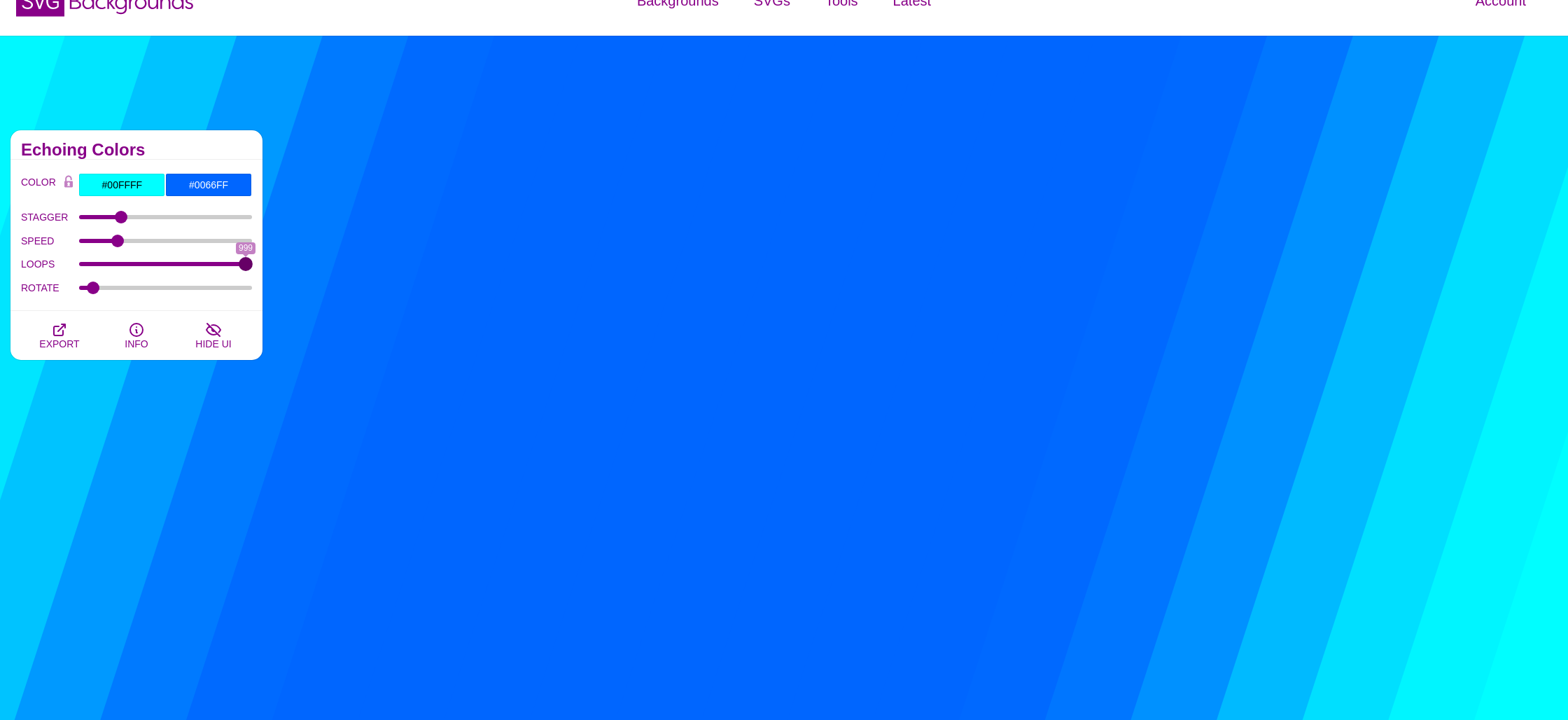
drag, startPoint x: 200, startPoint y: 262, endPoint x: 303, endPoint y: 266, distance: 103.1
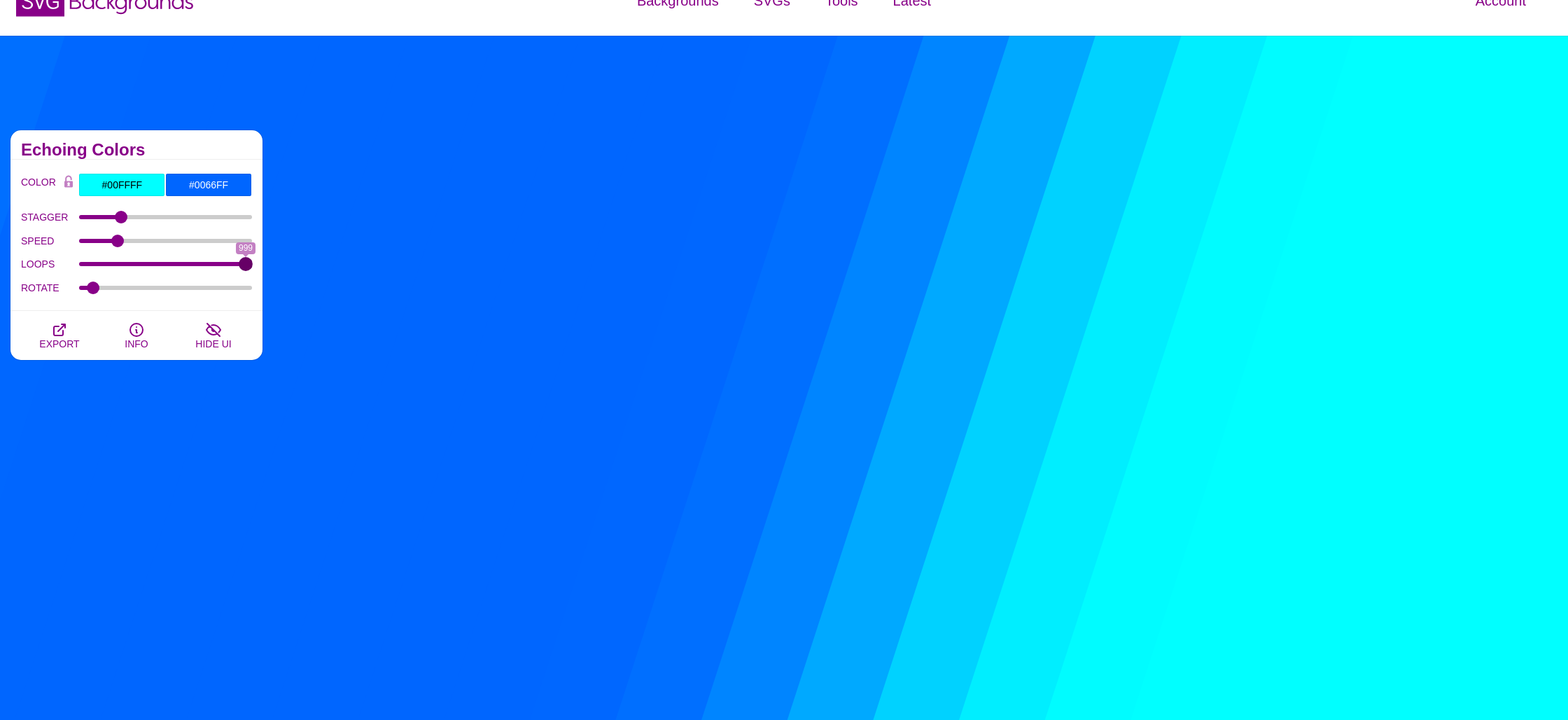
type input "999"
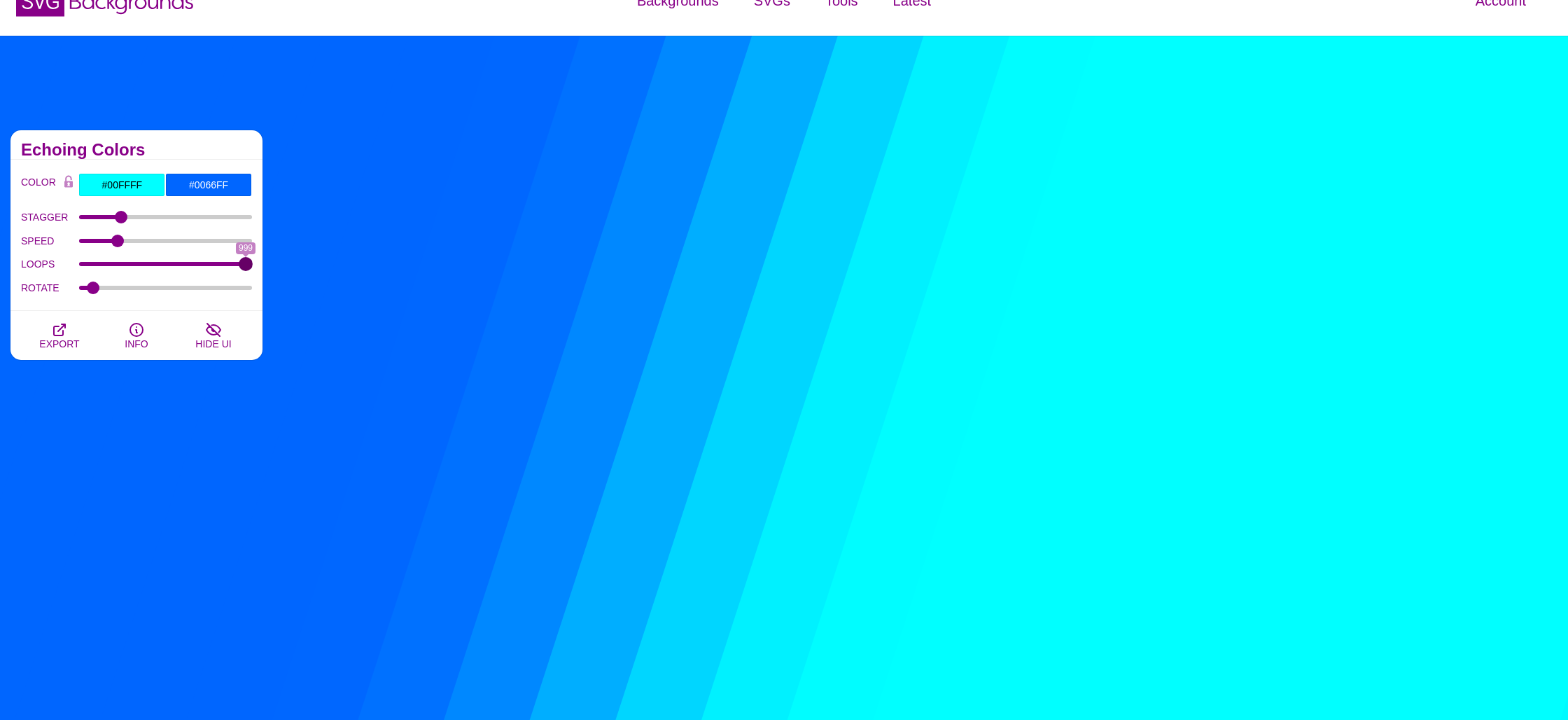
click at [253, 266] on input "LOOPS" at bounding box center [166, 263] width 174 height 5
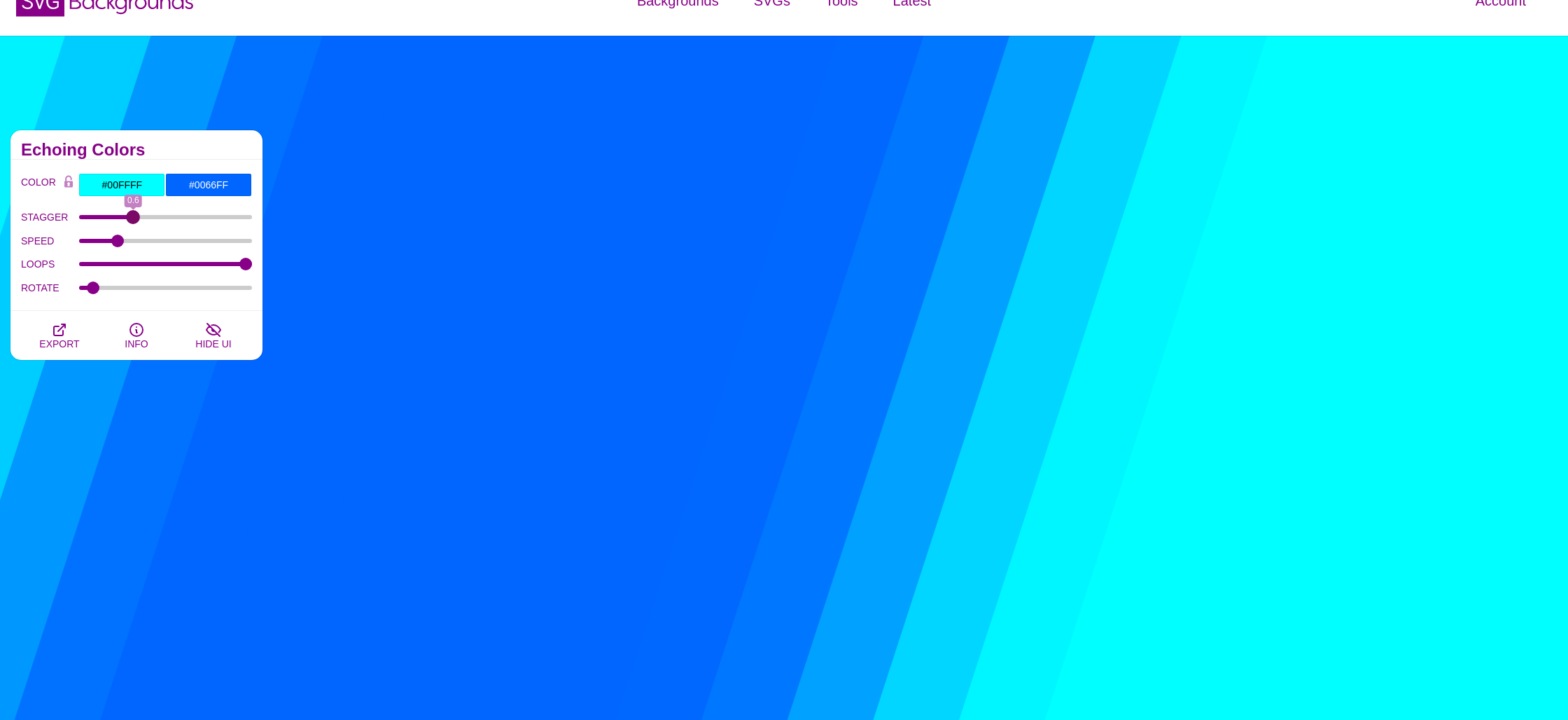
drag, startPoint x: 118, startPoint y: 215, endPoint x: 132, endPoint y: 214, distance: 14.0
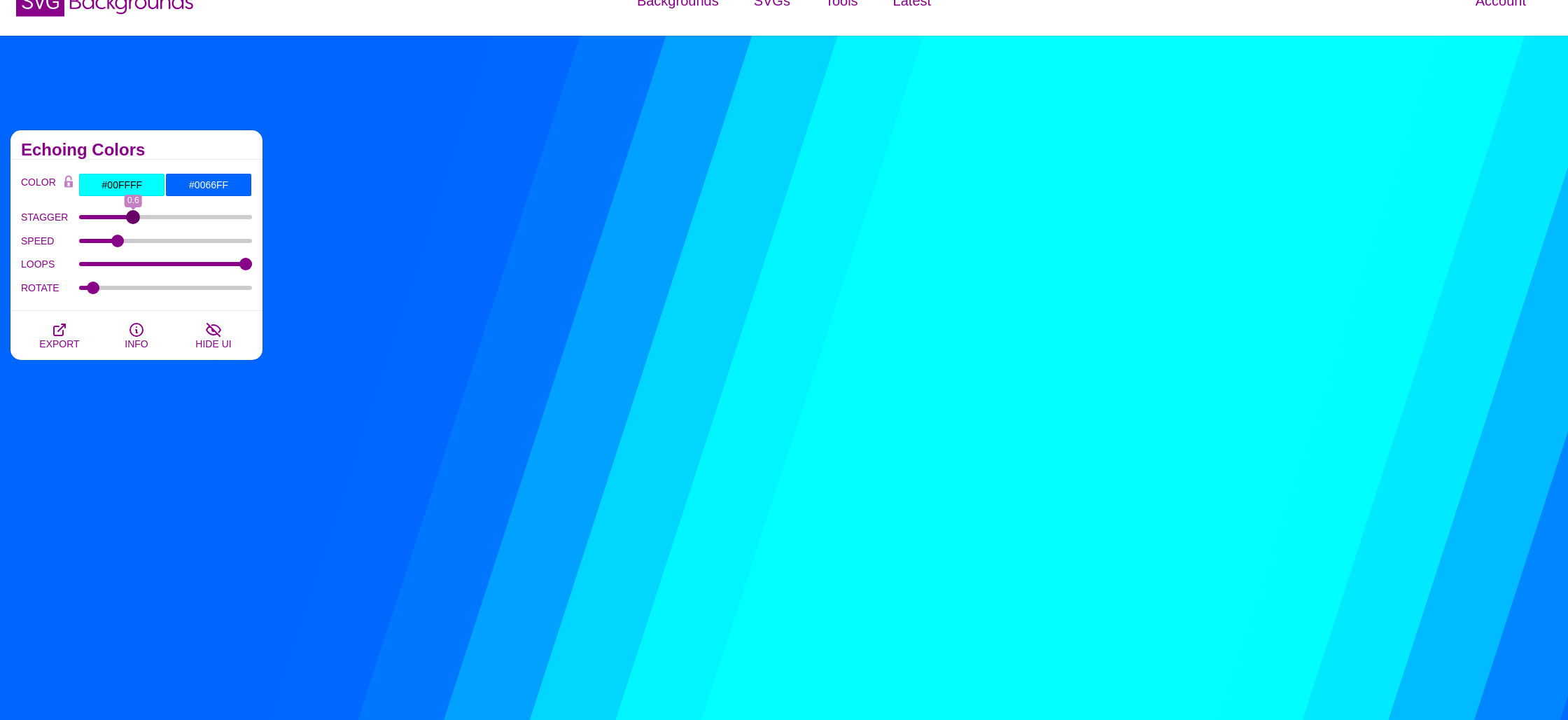
type input "0.6"
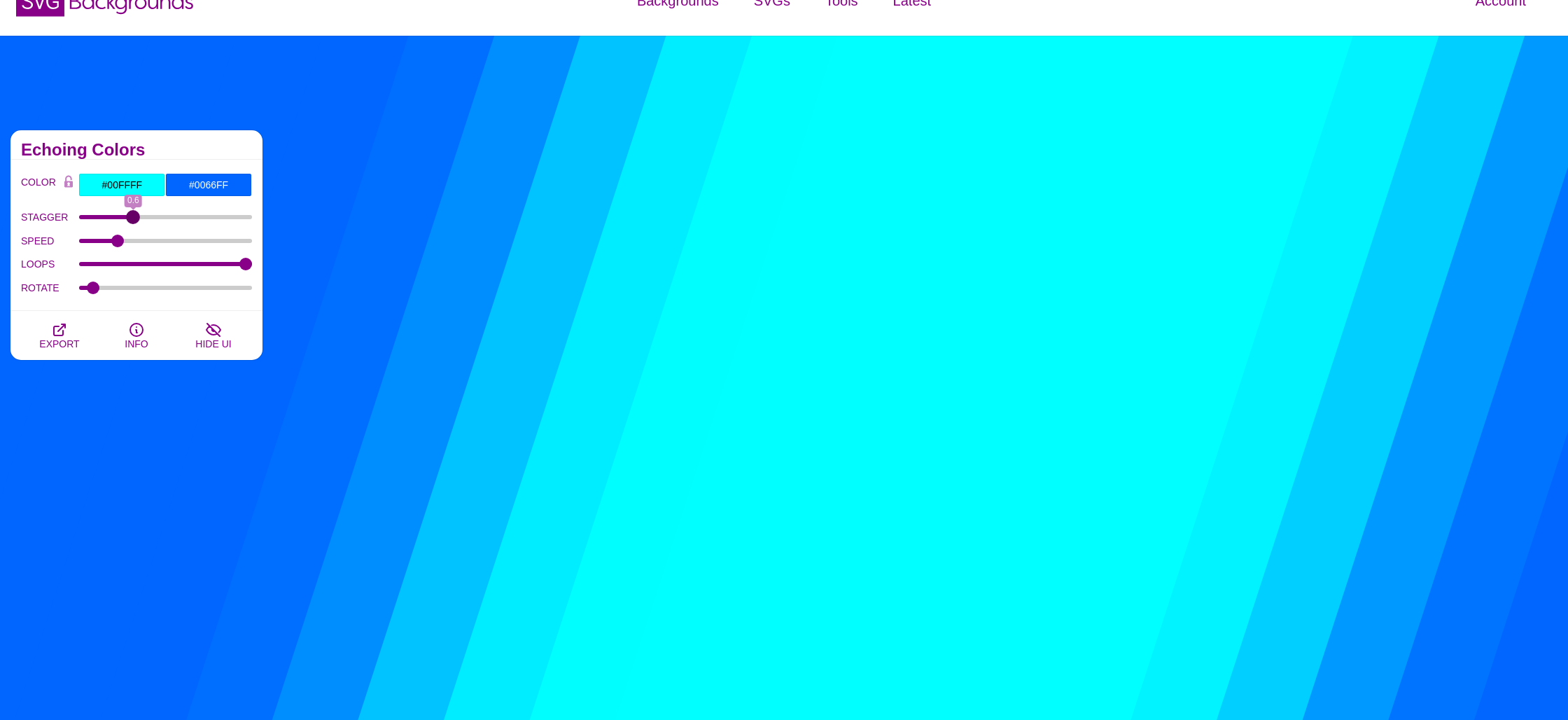
click at [132, 214] on input "STAGGER" at bounding box center [166, 216] width 174 height 5
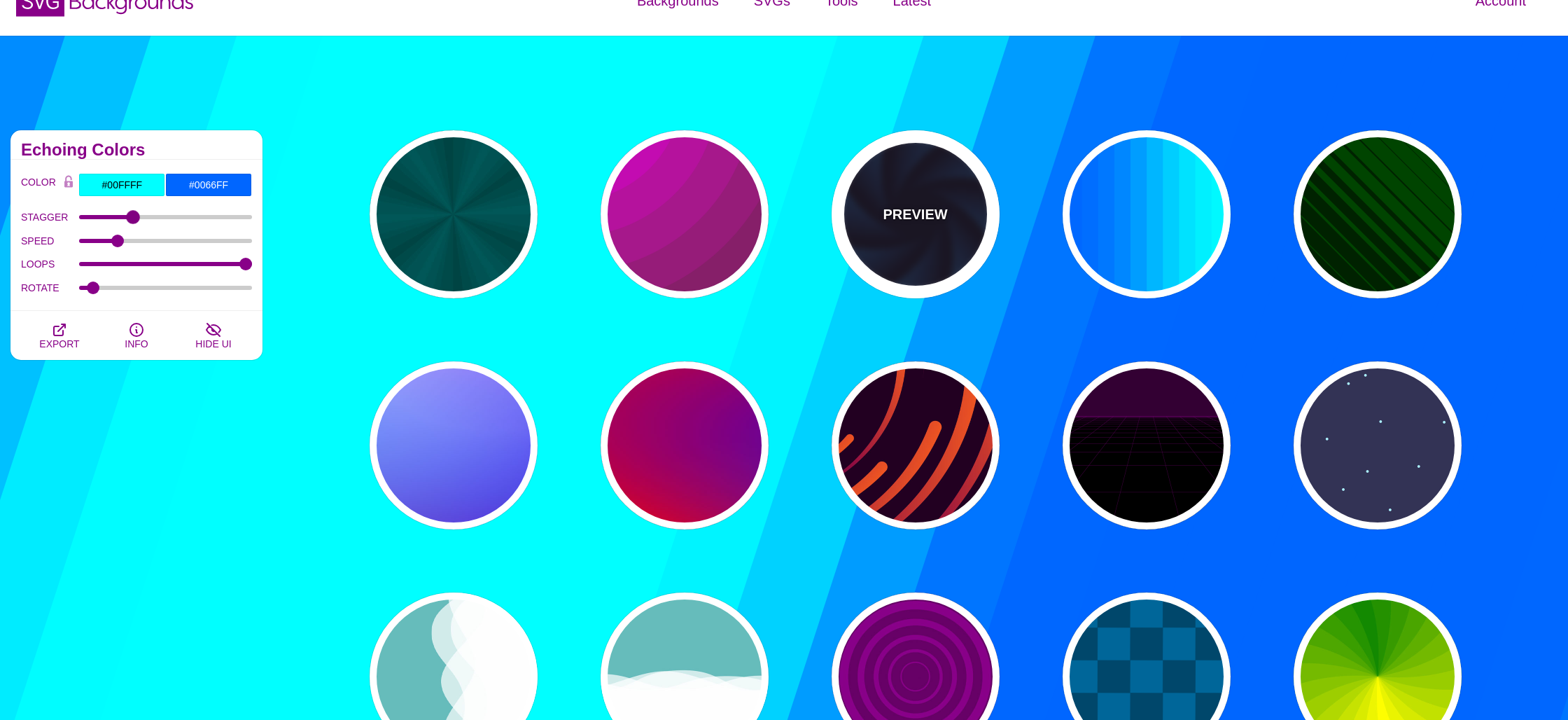
scroll to position [0, 0]
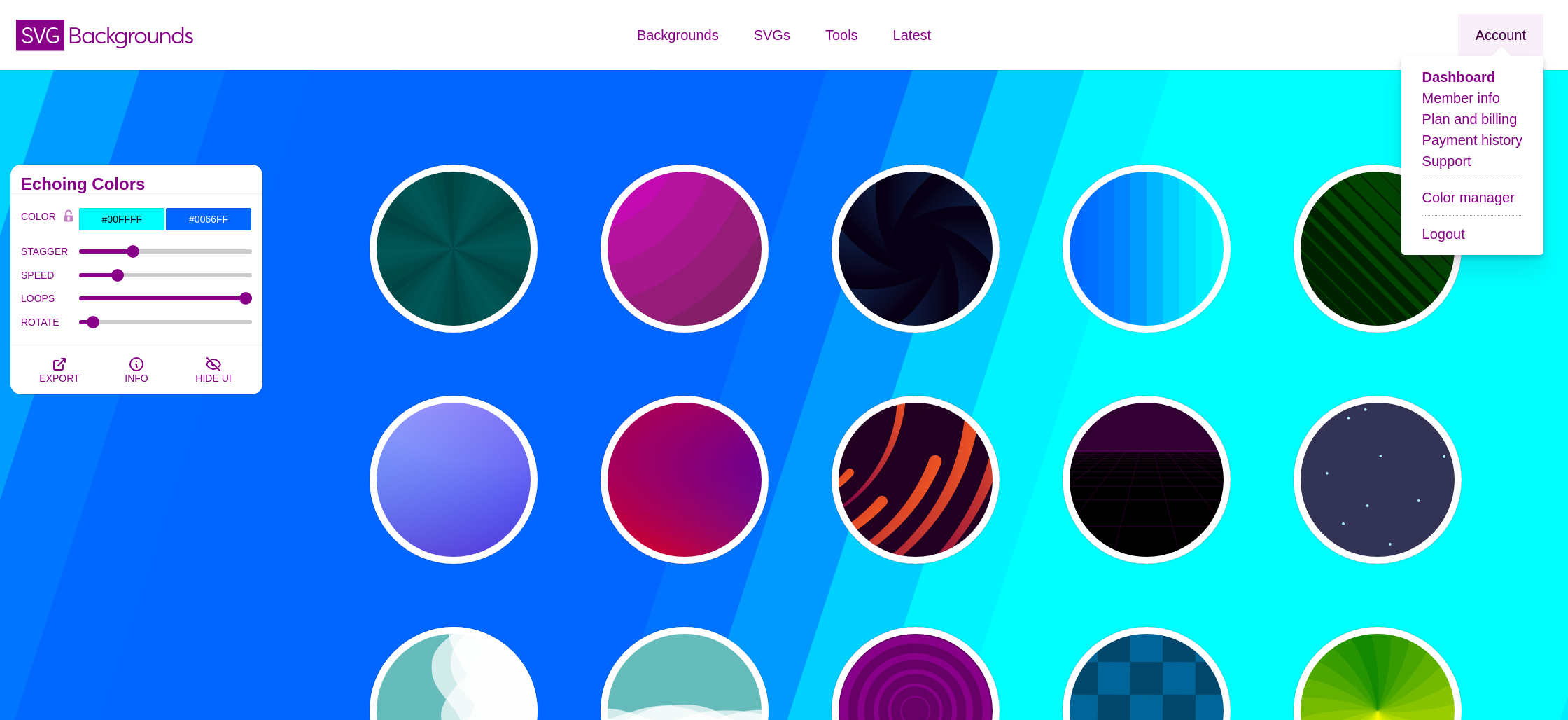
click at [1495, 27] on link "Account" at bounding box center [1501, 35] width 85 height 42
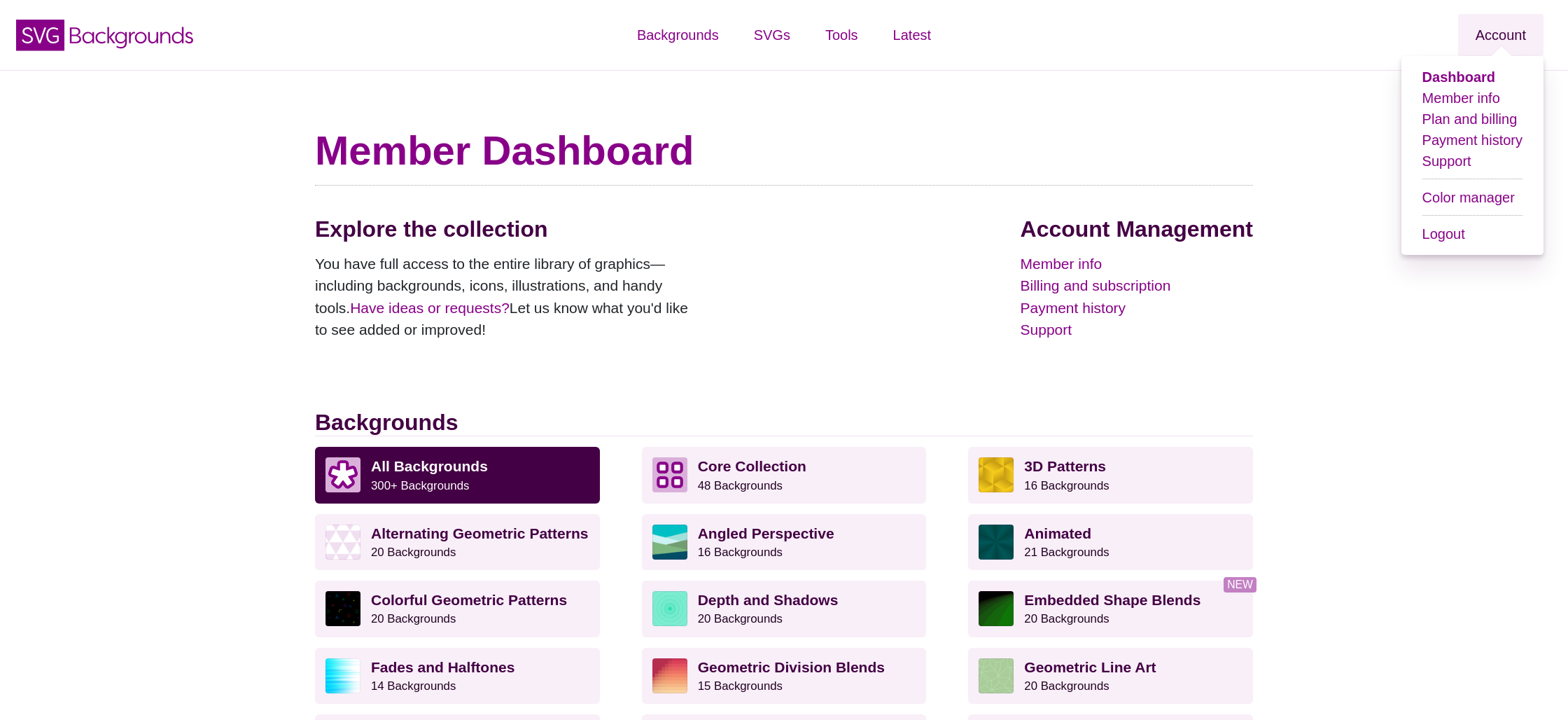
click at [1500, 36] on link "Account" at bounding box center [1501, 35] width 85 height 42
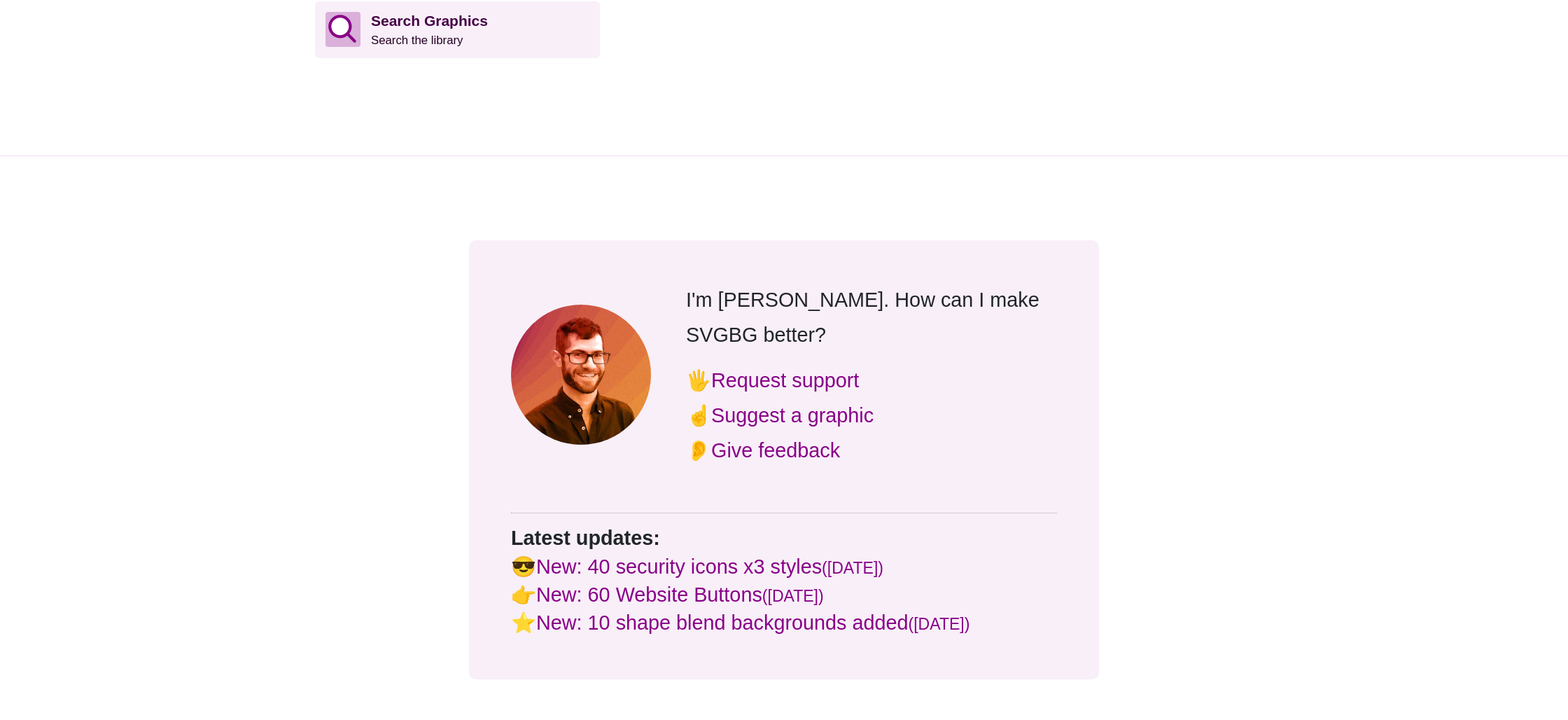
scroll to position [1822, 0]
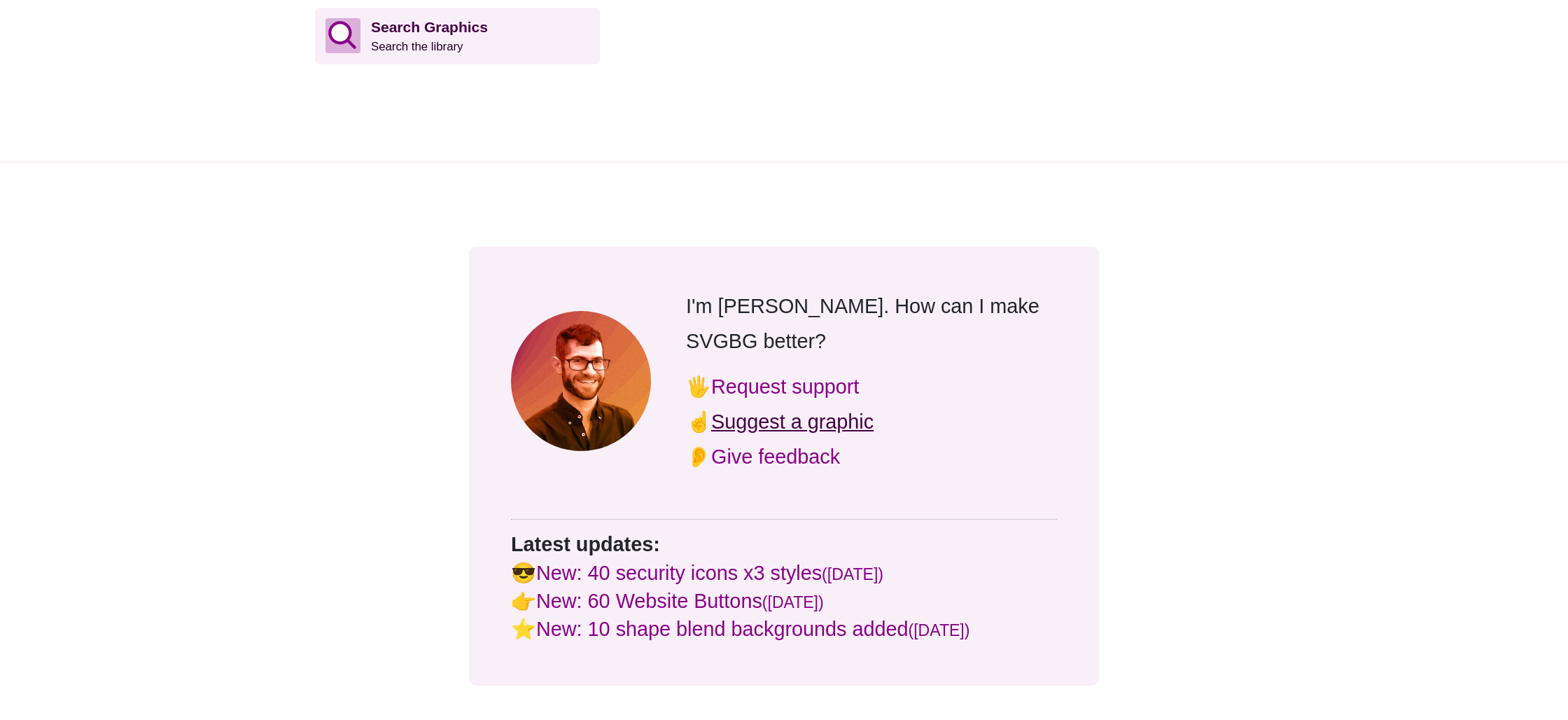
click at [799, 410] on link "Suggest a graphic" at bounding box center [792, 421] width 162 height 22
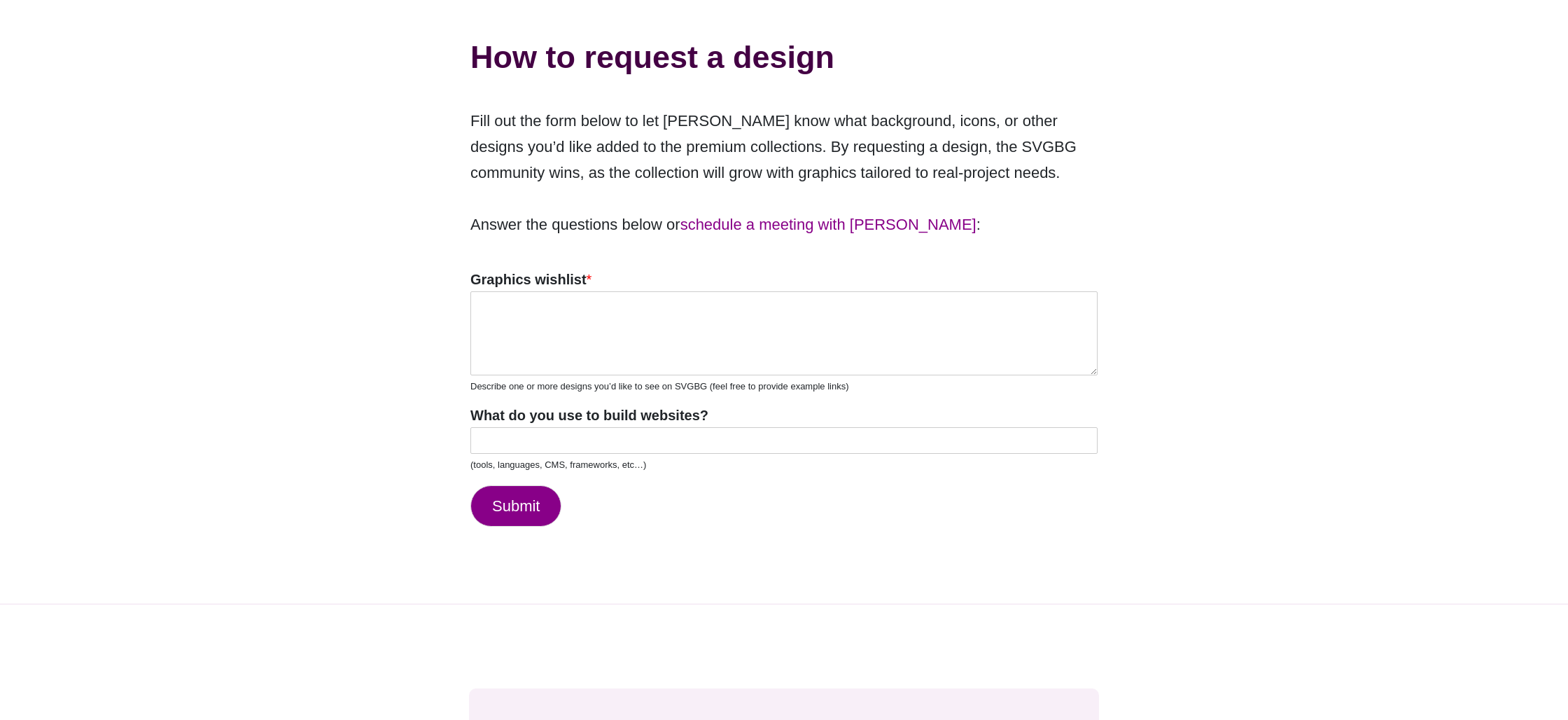
scroll to position [240, 0]
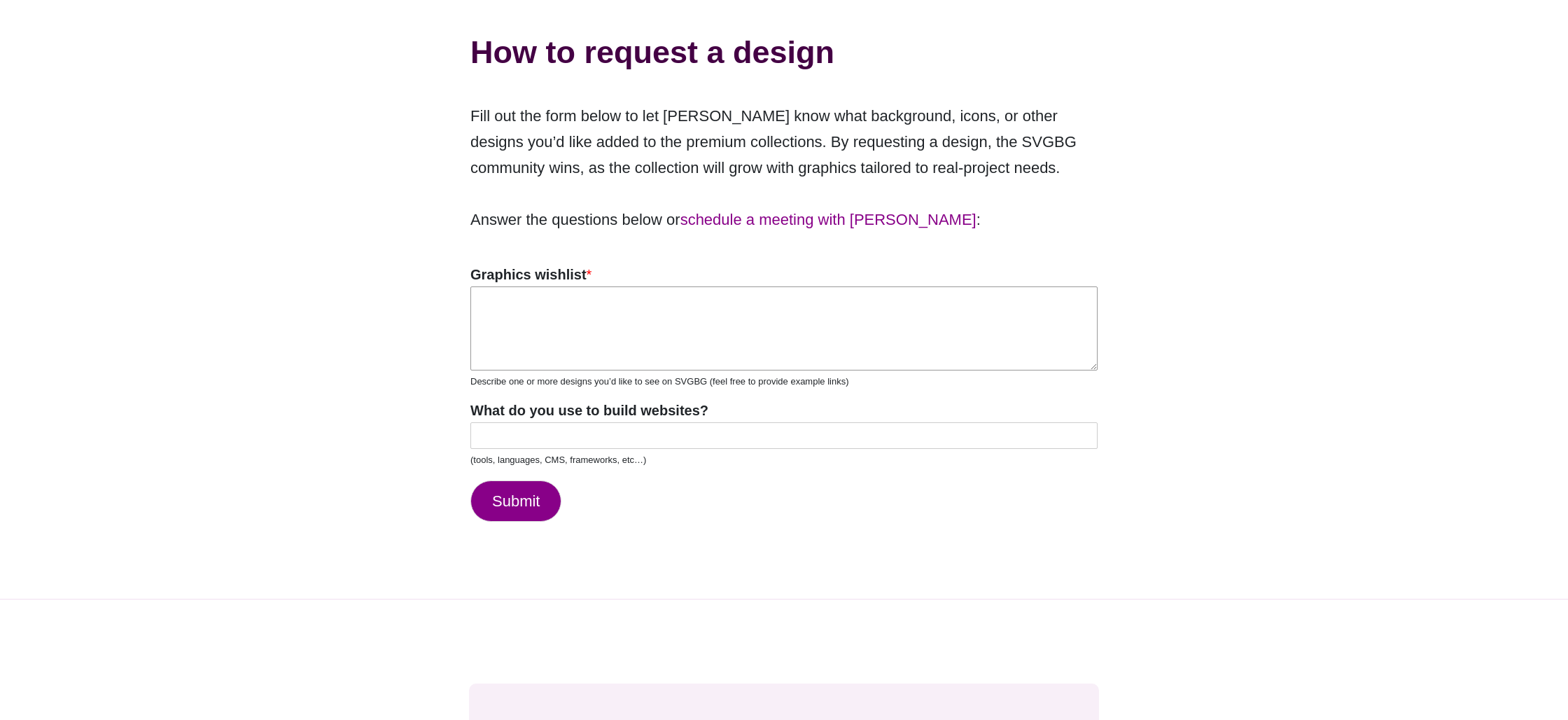
click at [618, 300] on textarea "Graphics wishlist *" at bounding box center [784, 329] width 627 height 84
click at [585, 296] on textarea "Graphics wishlist *" at bounding box center [784, 329] width 627 height 84
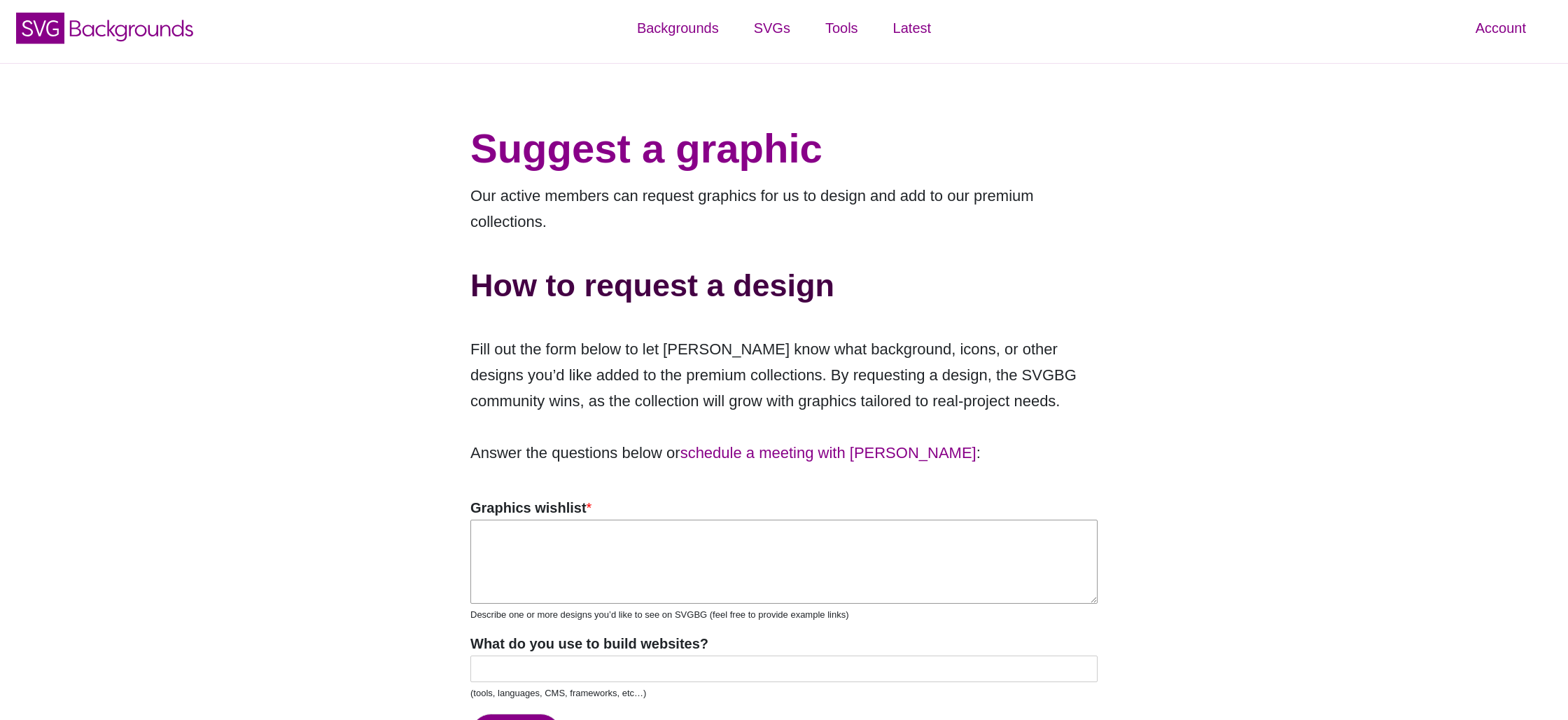
scroll to position [0, 0]
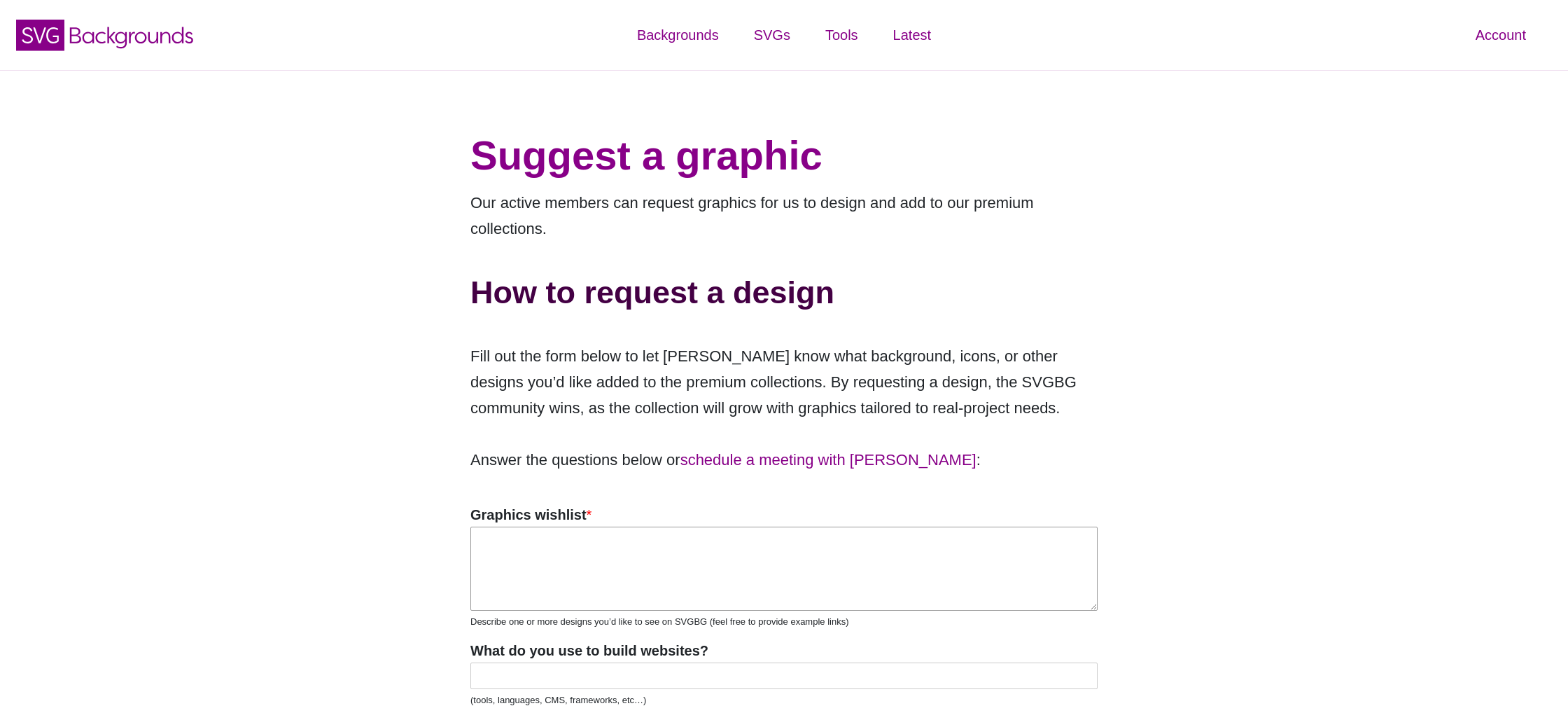
click at [584, 540] on textarea "Graphics wishlist *" at bounding box center [784, 569] width 627 height 84
paste textarea "https://www.loom.com/share/faefe6830699430ba9b8980acbfeeebd"
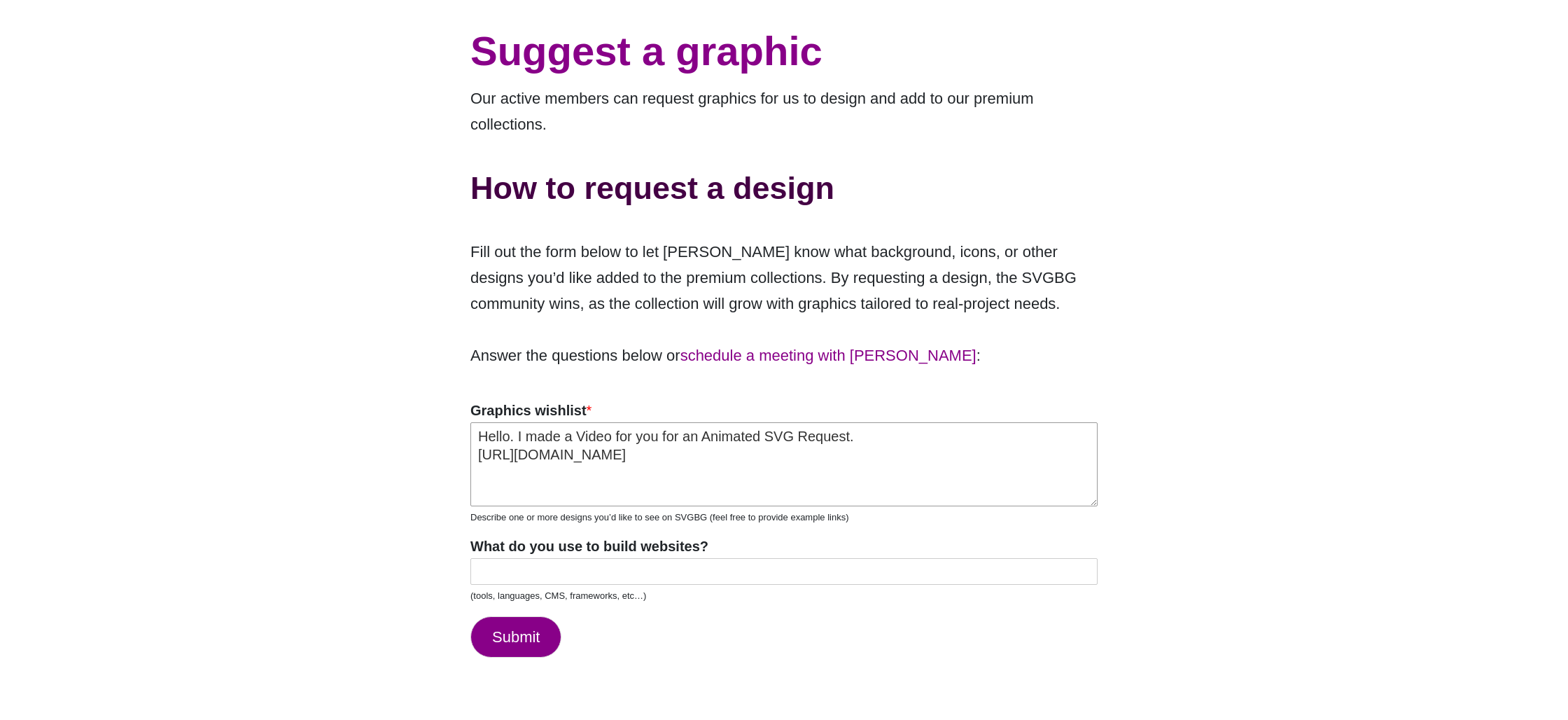
scroll to position [125, 0]
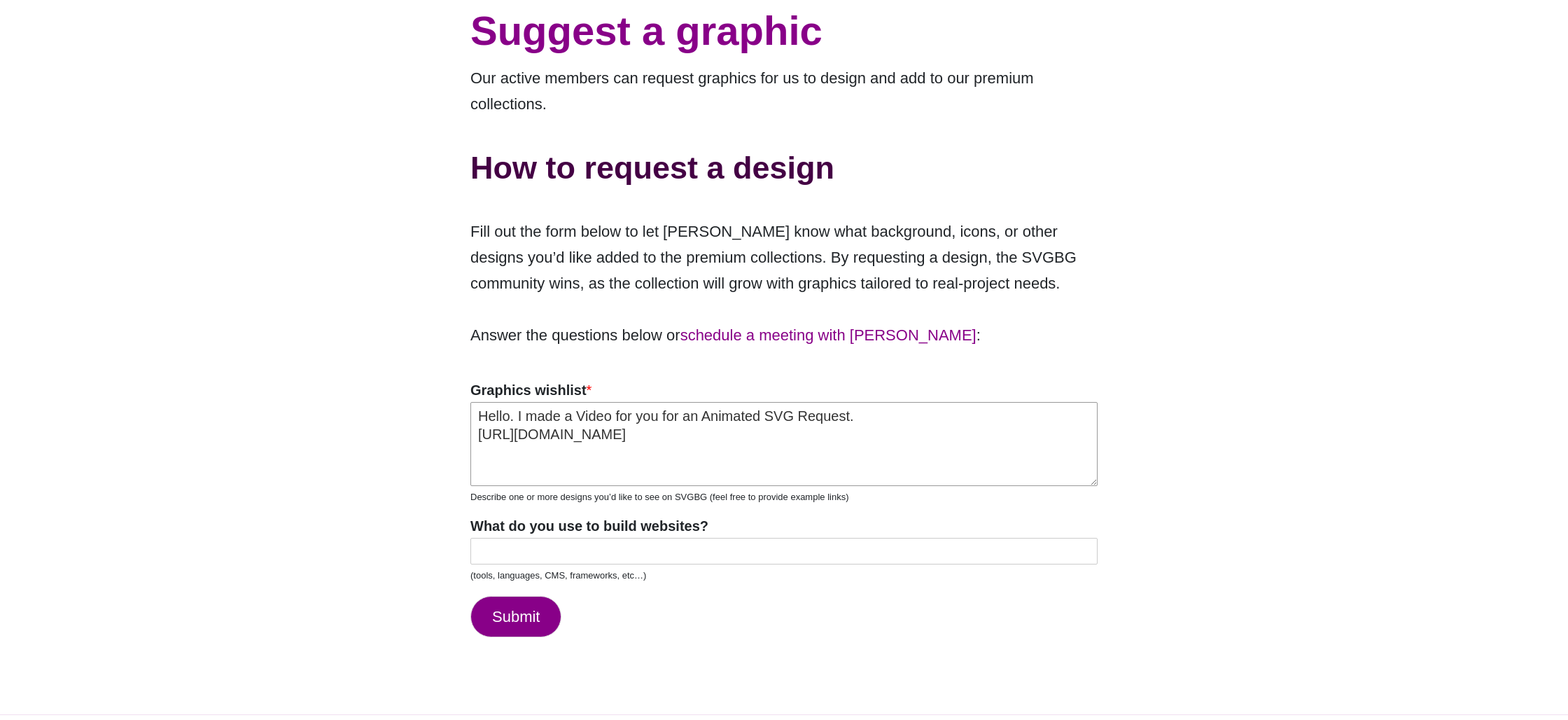
type textarea "Hello. I made a Video for you for an Animated SVG Request. https://www.loom.com…"
click at [603, 538] on input "What do you use to build websites?" at bounding box center [784, 552] width 627 height 27
type input "Wordpress, Shopify."
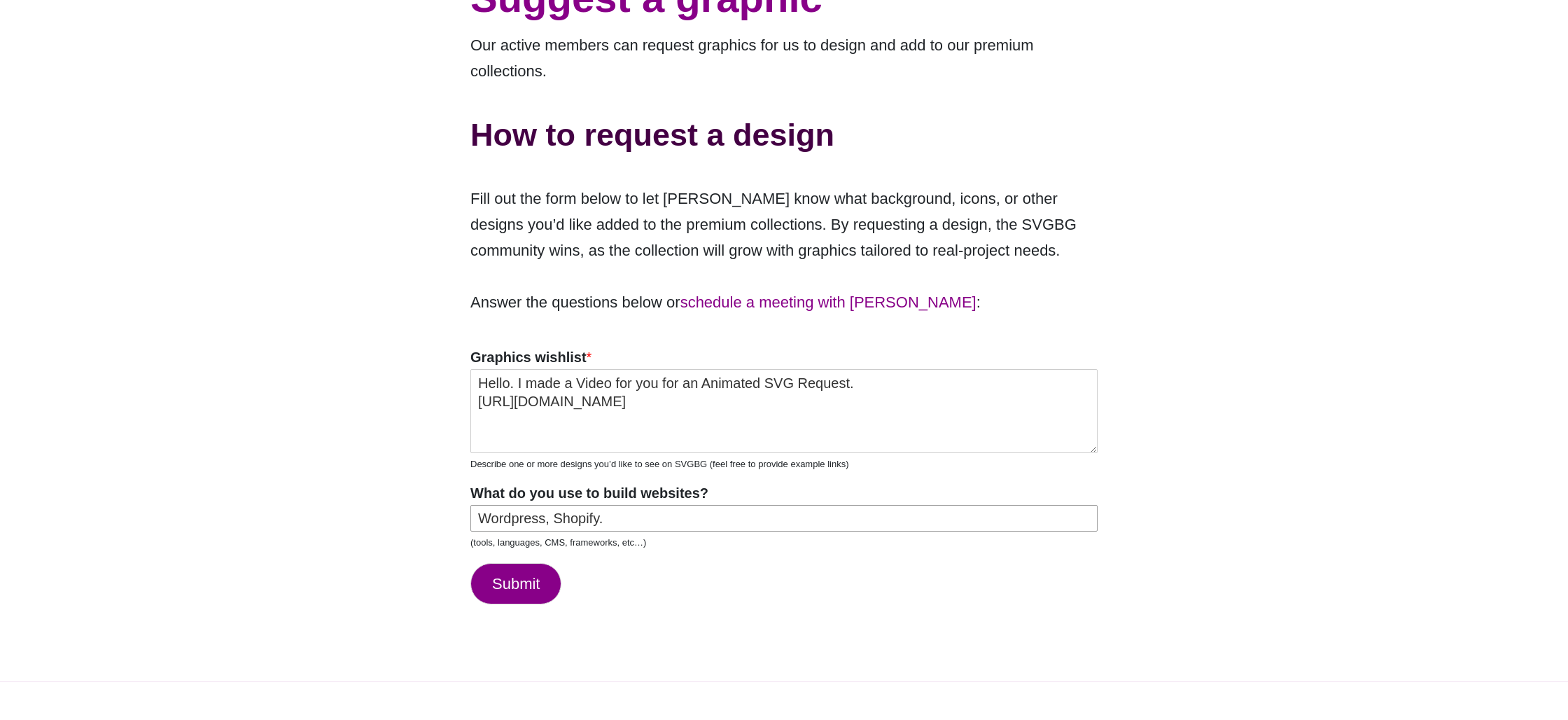
scroll to position [157, 0]
click at [954, 376] on textarea "Hello. I made a Video for you for an Animated SVG Request. https://www.loom.com…" at bounding box center [784, 412] width 627 height 84
click at [521, 564] on button "Submit" at bounding box center [516, 584] width 91 height 41
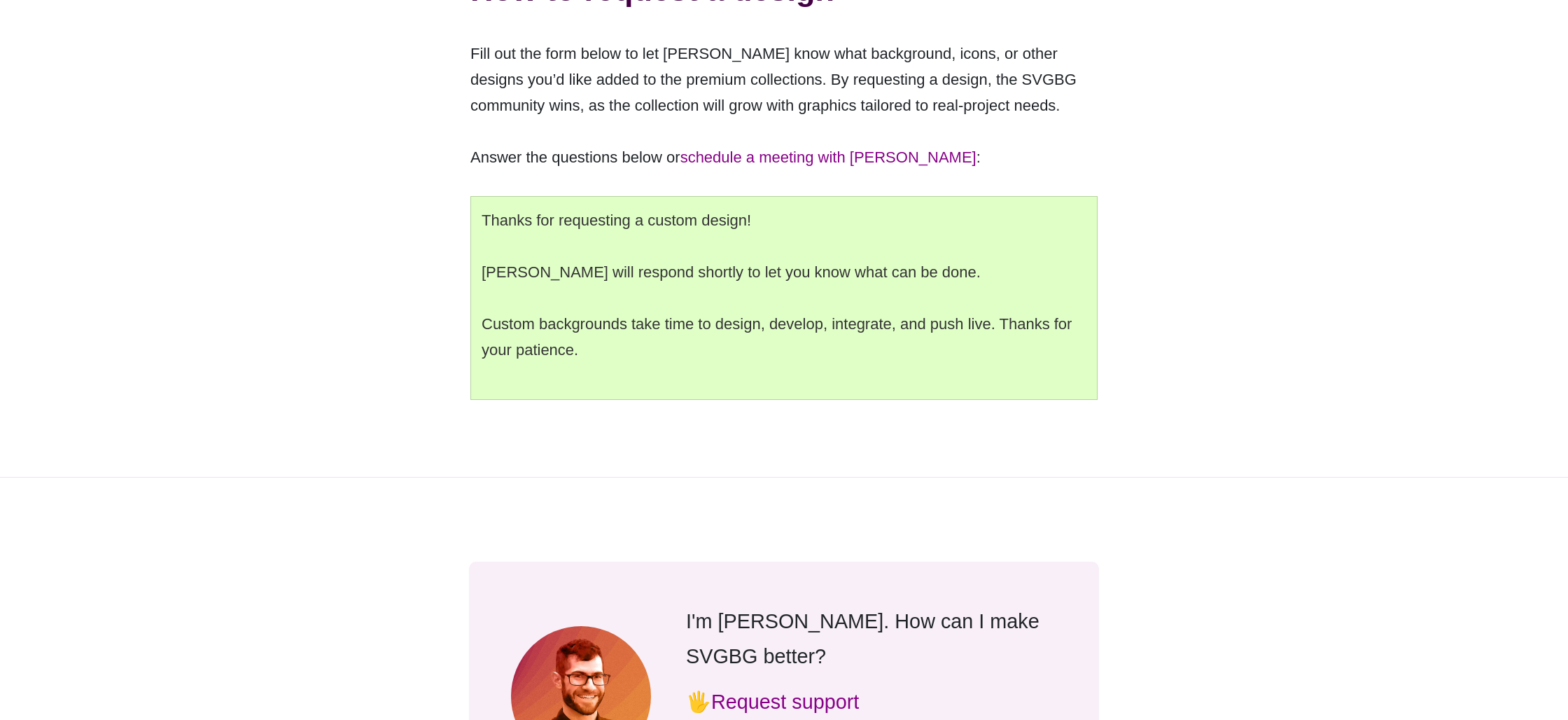
scroll to position [0, 0]
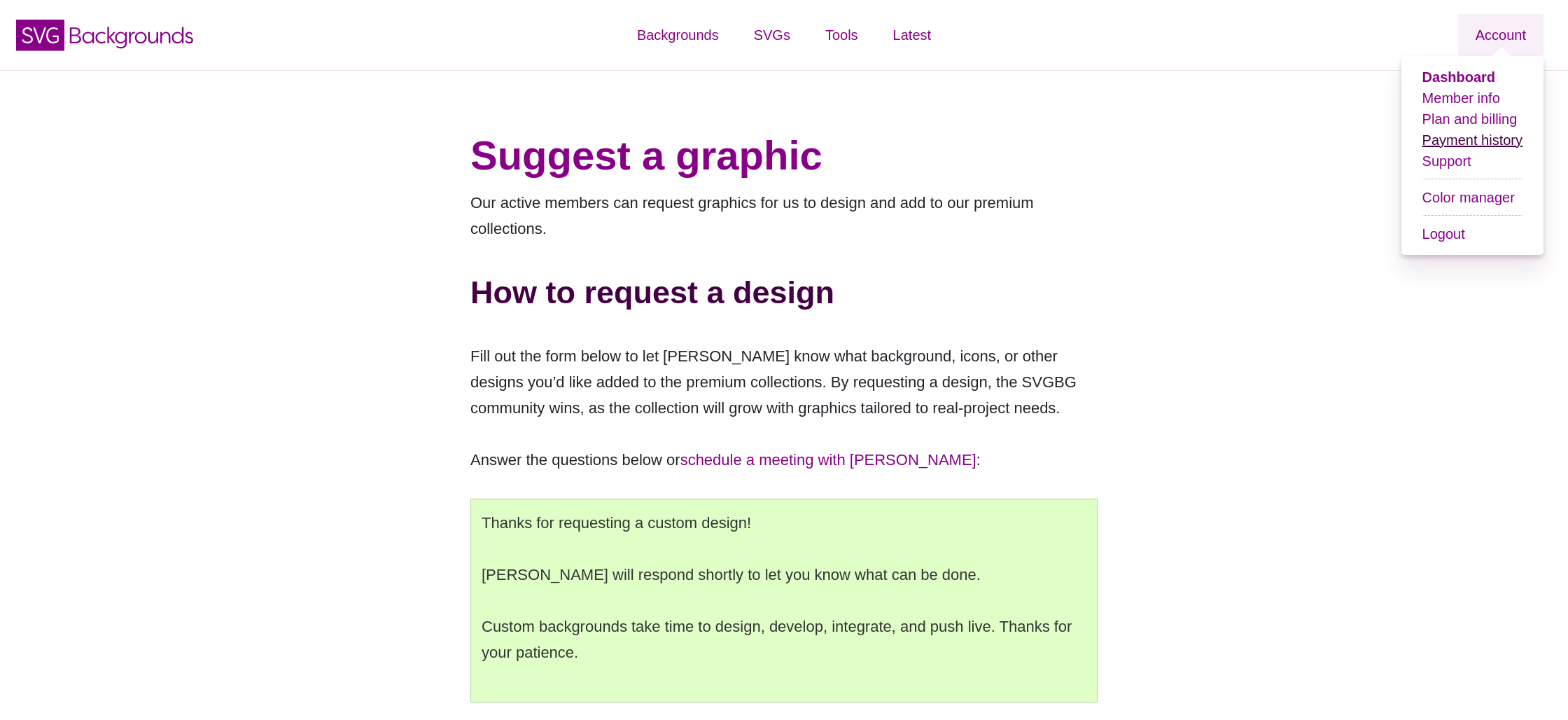
click at [1464, 136] on link "Payment history" at bounding box center [1473, 140] width 100 height 16
